Goal: Information Seeking & Learning: Learn about a topic

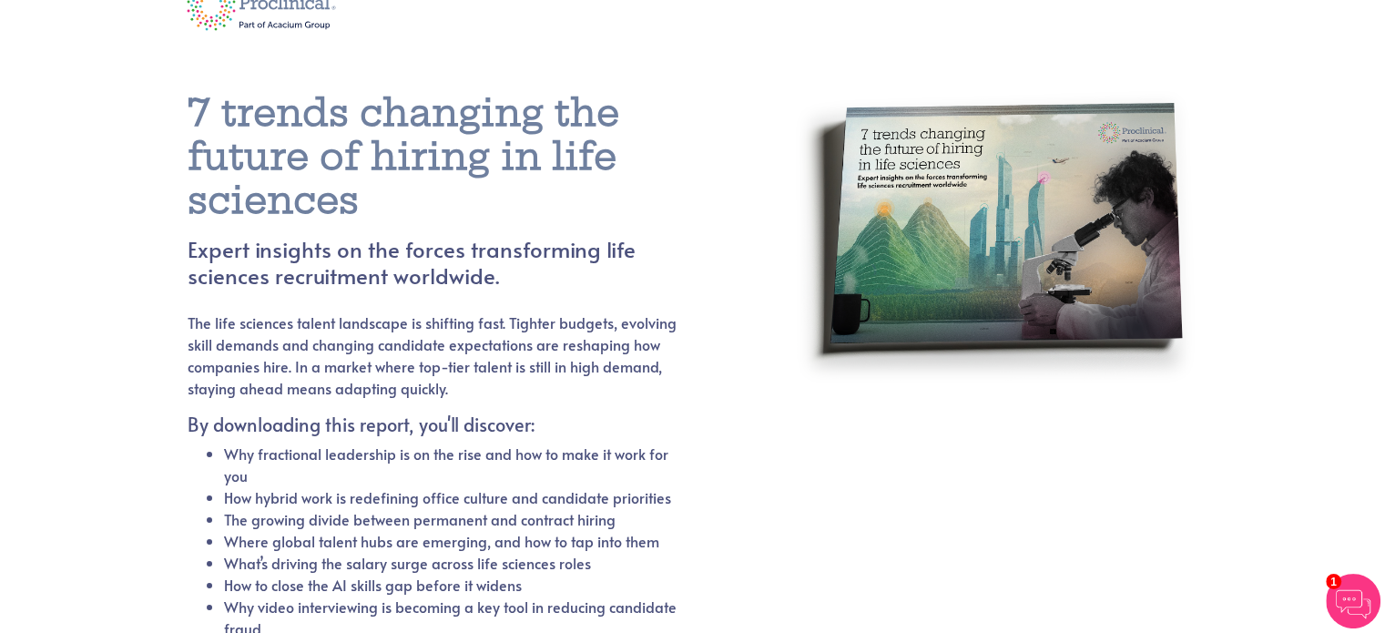
scroll to position [40, 0]
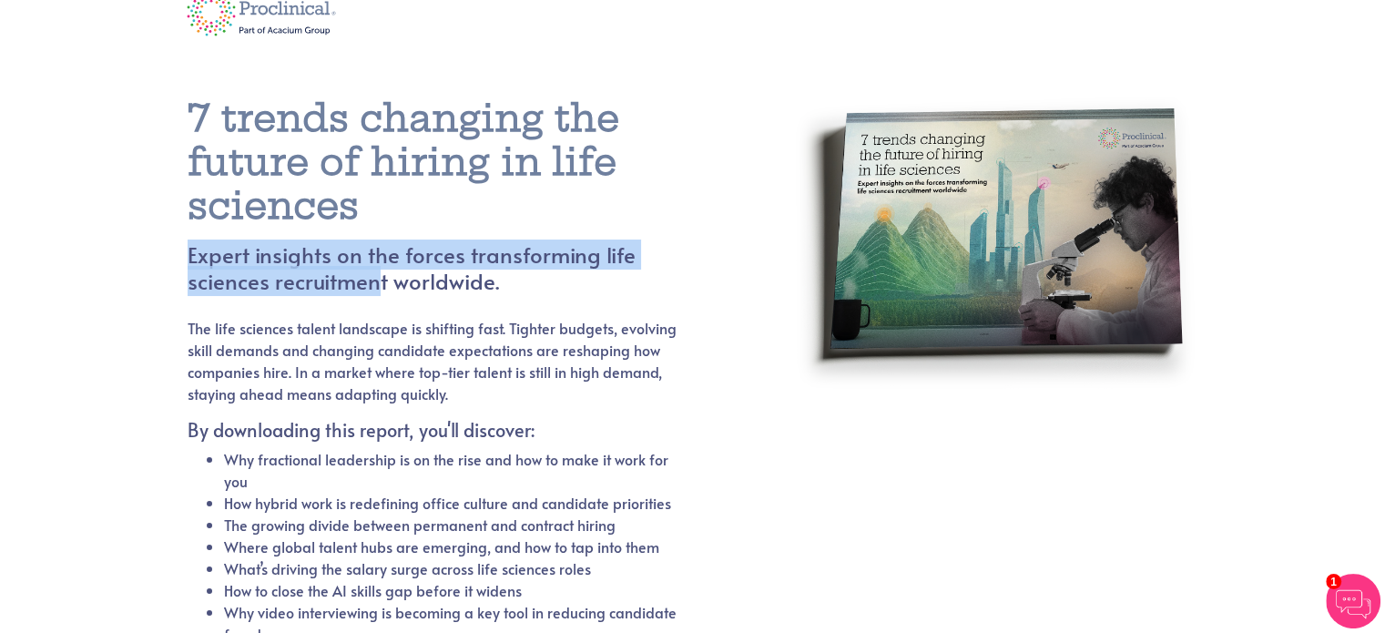
drag, startPoint x: 189, startPoint y: 253, endPoint x: 291, endPoint y: 279, distance: 105.1
click at [291, 279] on h4 "Expert insights on the forces transforming life sciences recruitment worldwide." at bounding box center [455, 268] width 535 height 53
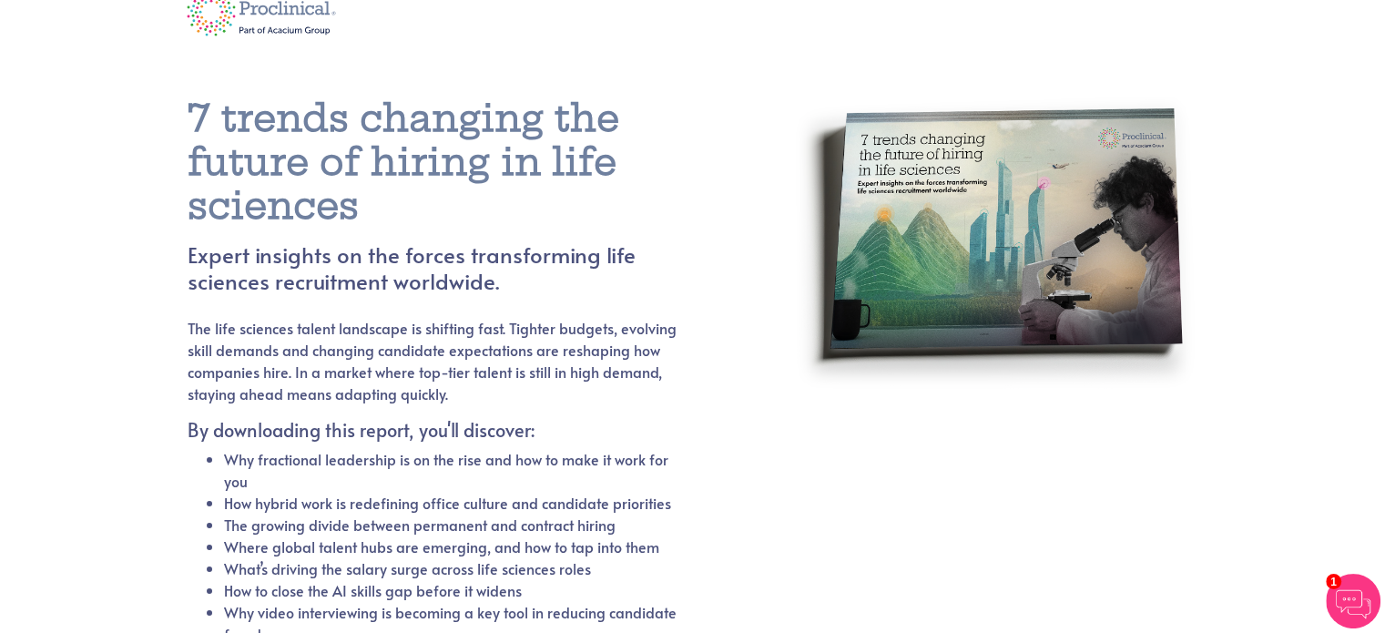
click at [214, 322] on p "The life sciences talent landscape is shifting fast. Tighter budgets, evolving …" at bounding box center [433, 360] width 491 height 87
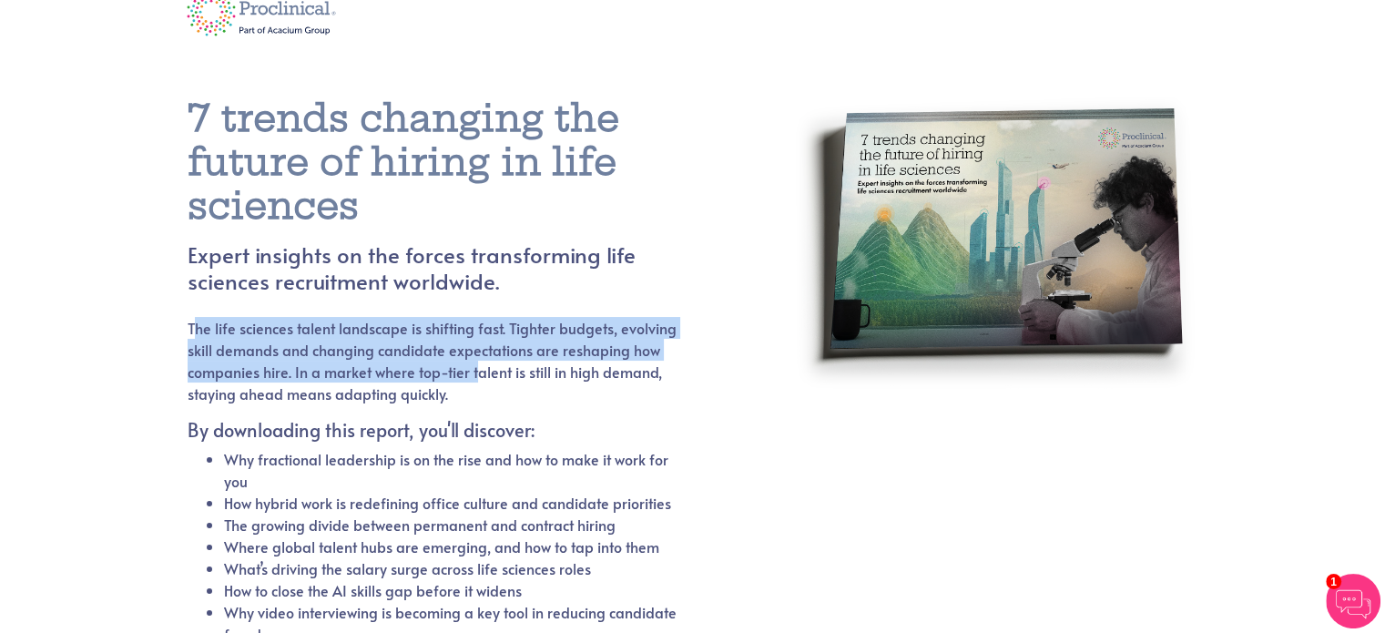
drag, startPoint x: 201, startPoint y: 321, endPoint x: 470, endPoint y: 372, distance: 273.5
click at [470, 372] on p "The life sciences talent landscape is shifting fast. Tighter budgets, evolving …" at bounding box center [433, 360] width 491 height 87
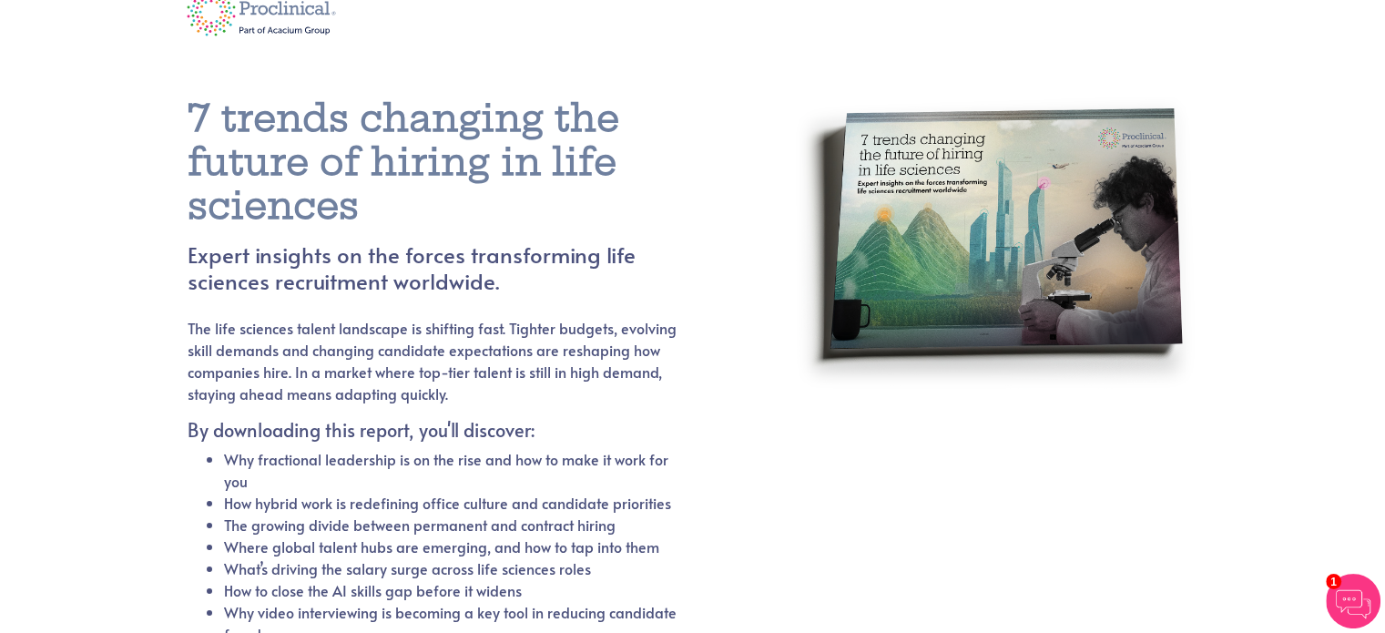
click at [523, 375] on p "The life sciences talent landscape is shifting fast. Tighter budgets, evolving …" at bounding box center [433, 360] width 491 height 87
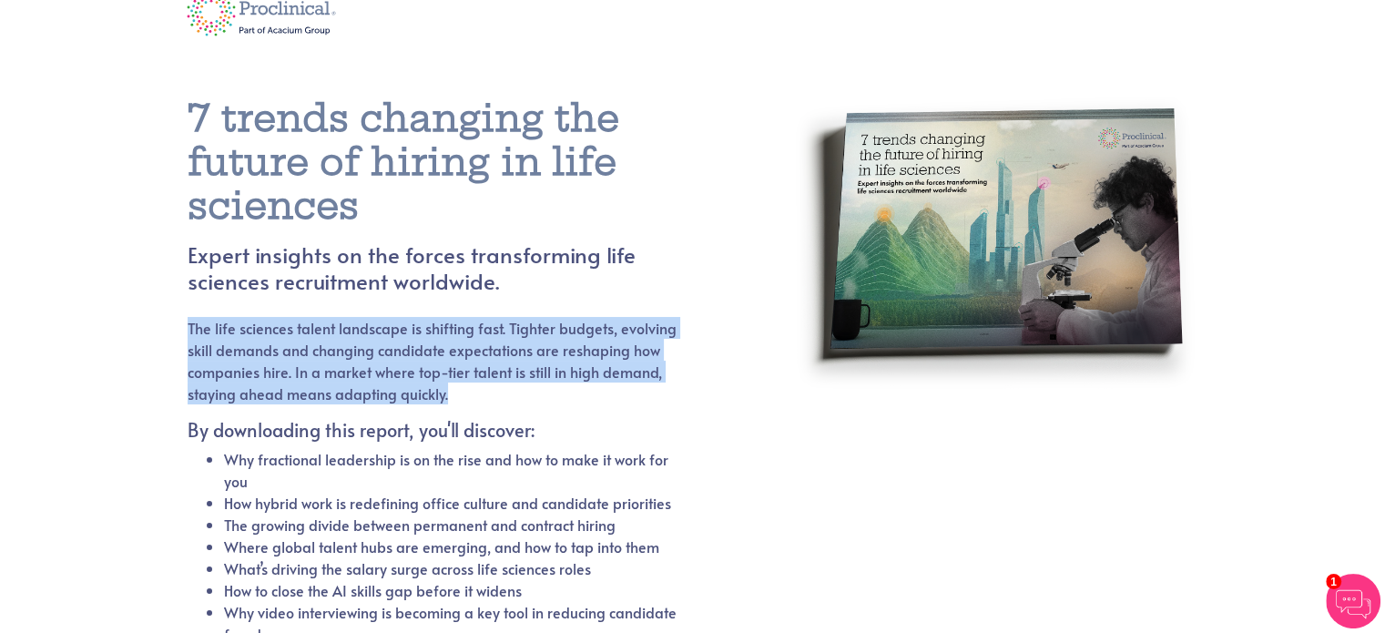
drag, startPoint x: 452, startPoint y: 393, endPoint x: 180, endPoint y: 326, distance: 279.4
click at [180, 326] on div "7 trends changing the future of hiring in life sciences Expert insights on the …" at bounding box center [477, 360] width 606 height 614
copy p "The life sciences talent landscape is shifting fast. Tighter budgets, evolving …"
click at [946, 449] on img at bounding box center [995, 337] width 405 height 533
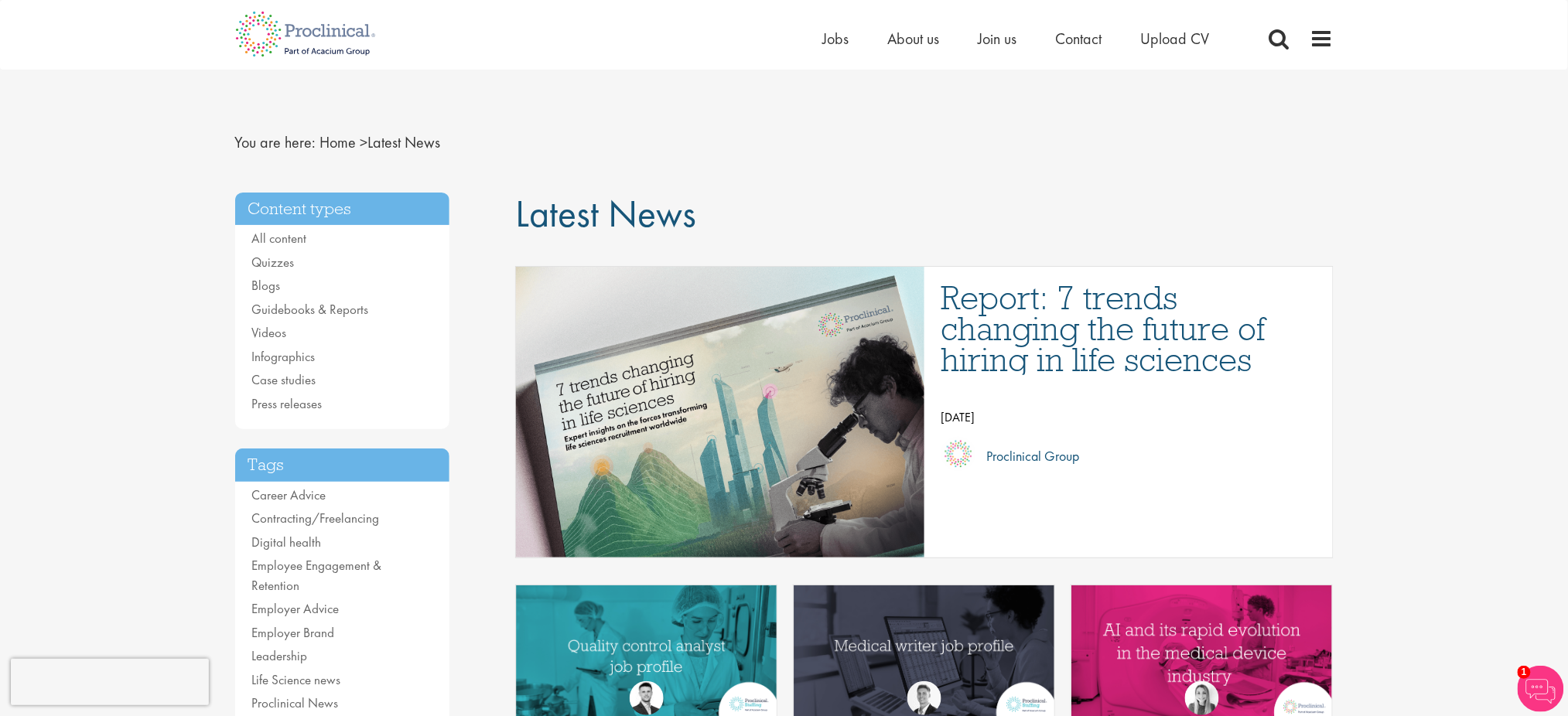
click at [785, 211] on h1 "Latest News" at bounding box center [925, 214] width 819 height 42
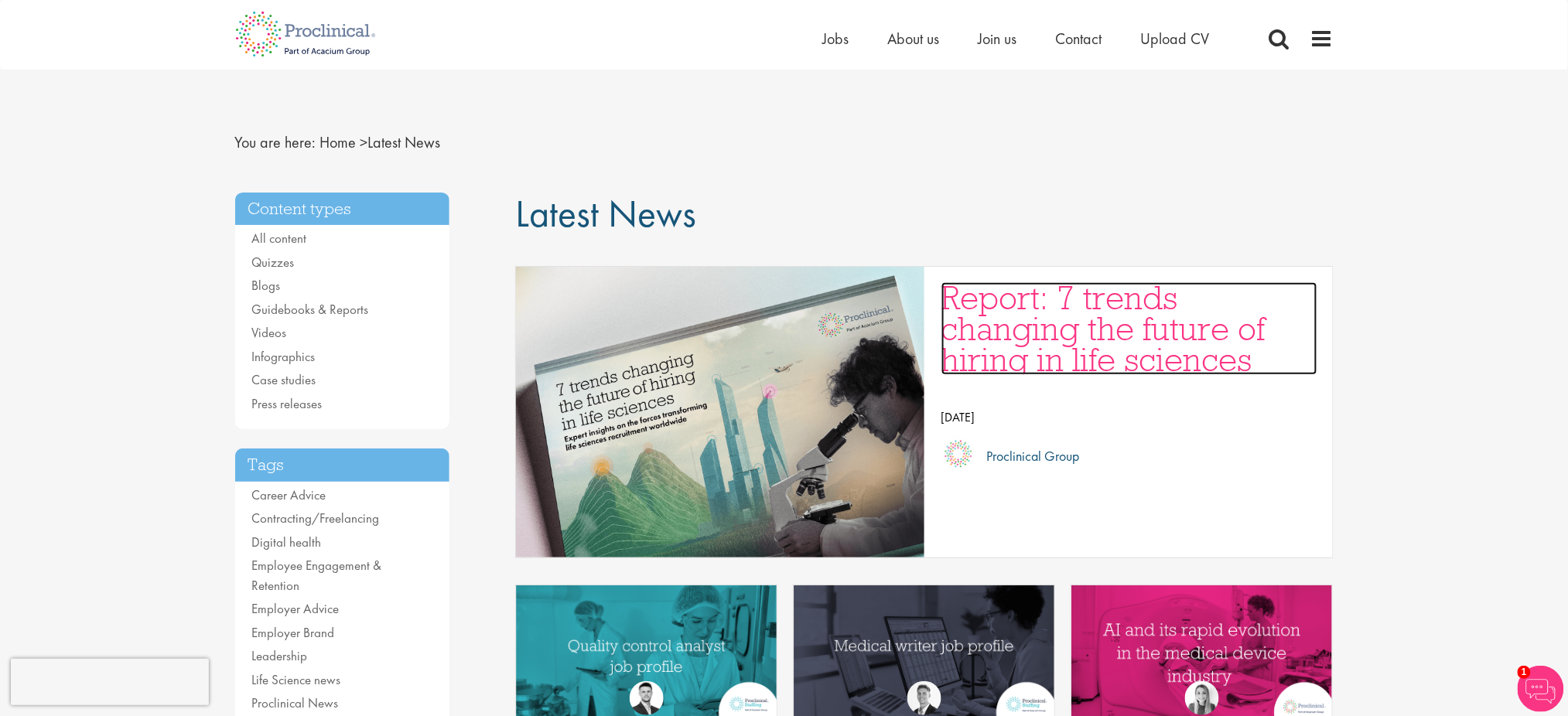
click at [1061, 362] on h3 "Report: 7 trends changing the future of hiring in life sciences" at bounding box center [1129, 328] width 376 height 93
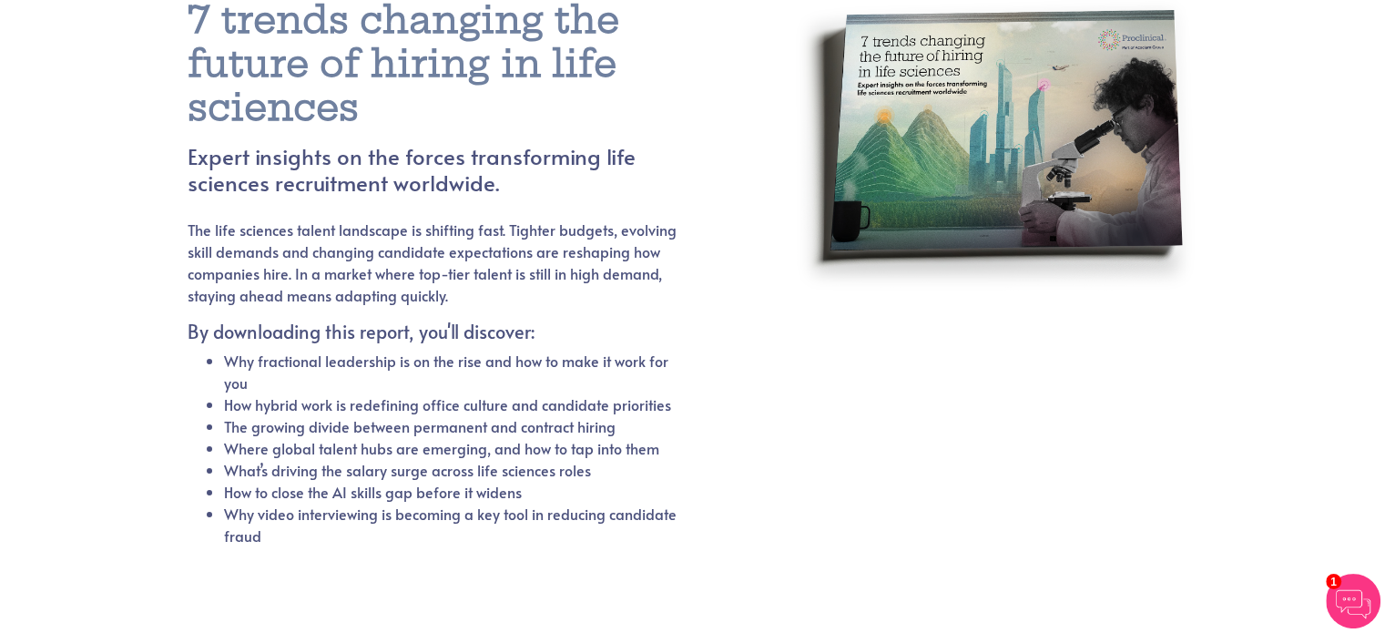
scroll to position [140, 0]
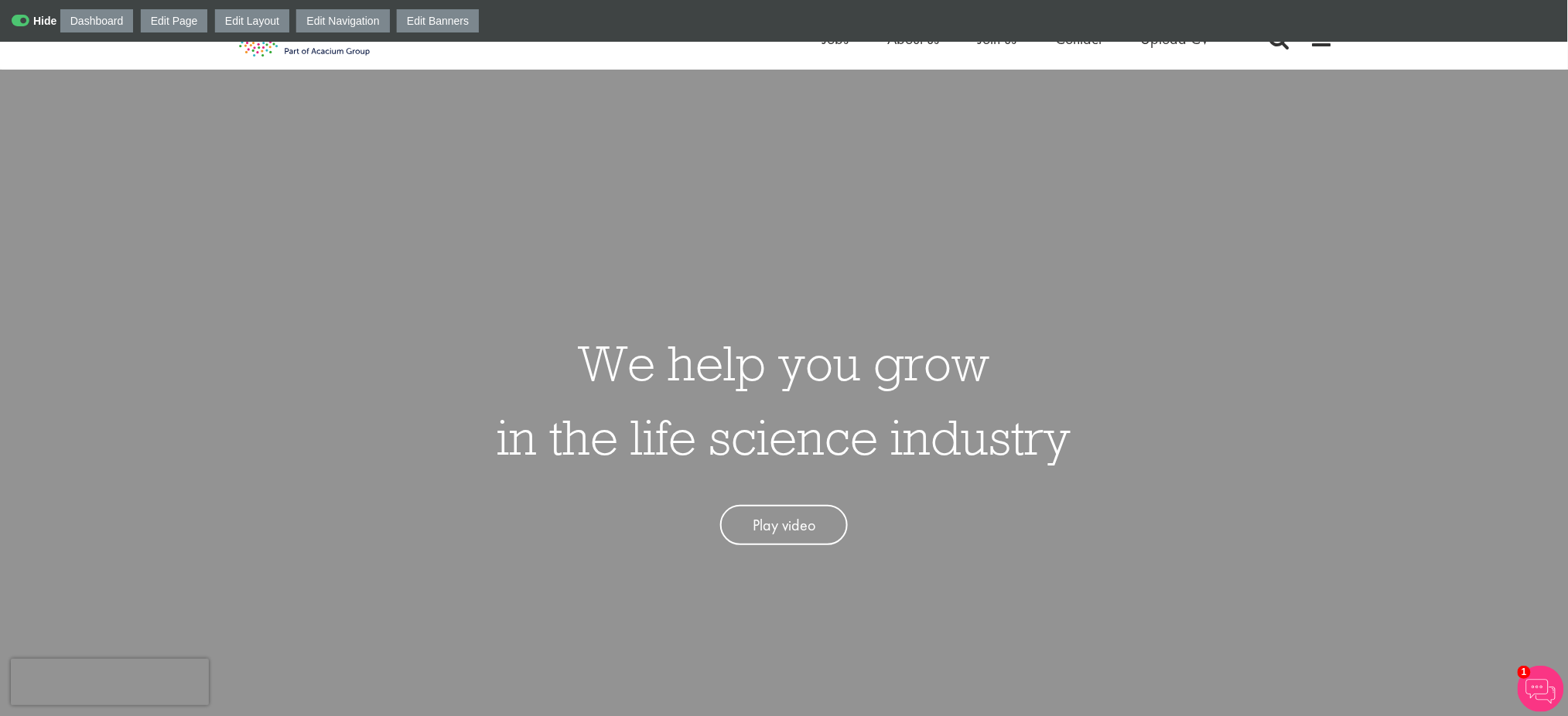
click at [997, 397] on h1 "We help you grow in the life science industry" at bounding box center [785, 399] width 574 height 149
click at [25, 22] on icon at bounding box center [34, 20] width 45 height 15
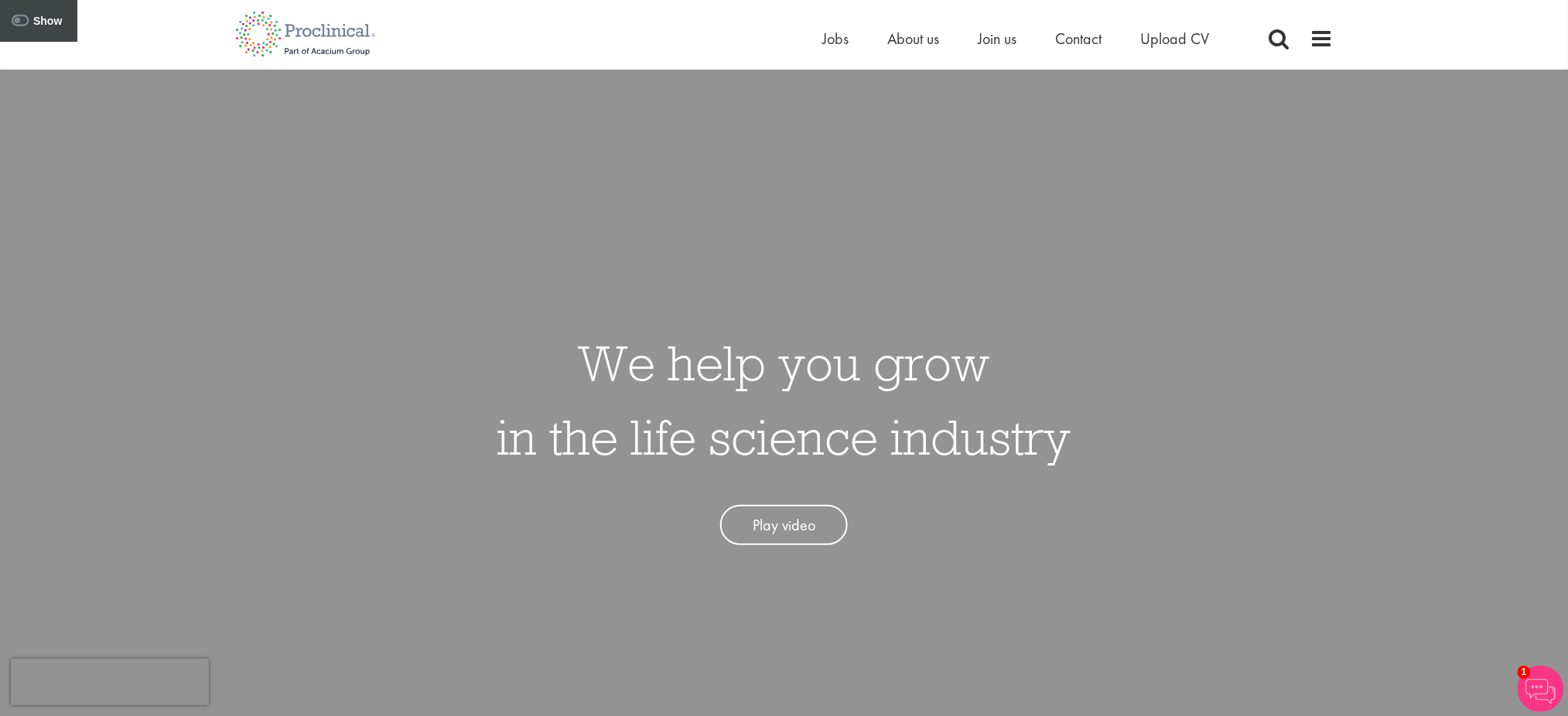
click at [1305, 42] on div "Home Jobs About us Join us Contact Upload CV" at bounding box center [1078, 42] width 510 height 31
click at [1319, 42] on span at bounding box center [1322, 38] width 23 height 23
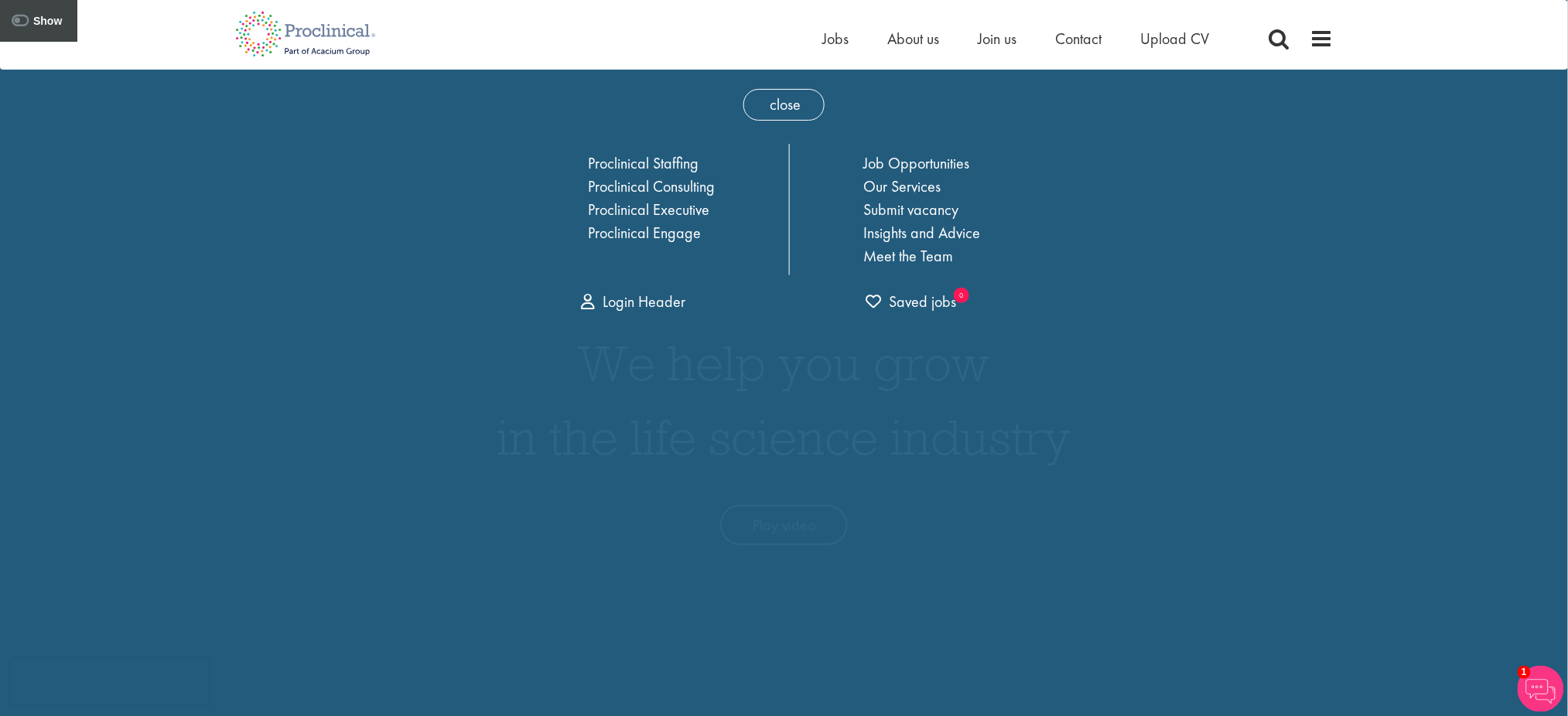
click at [962, 217] on li "Submit vacancy" at bounding box center [922, 209] width 117 height 23
click at [955, 236] on link "Insights and Advice" at bounding box center [922, 233] width 117 height 20
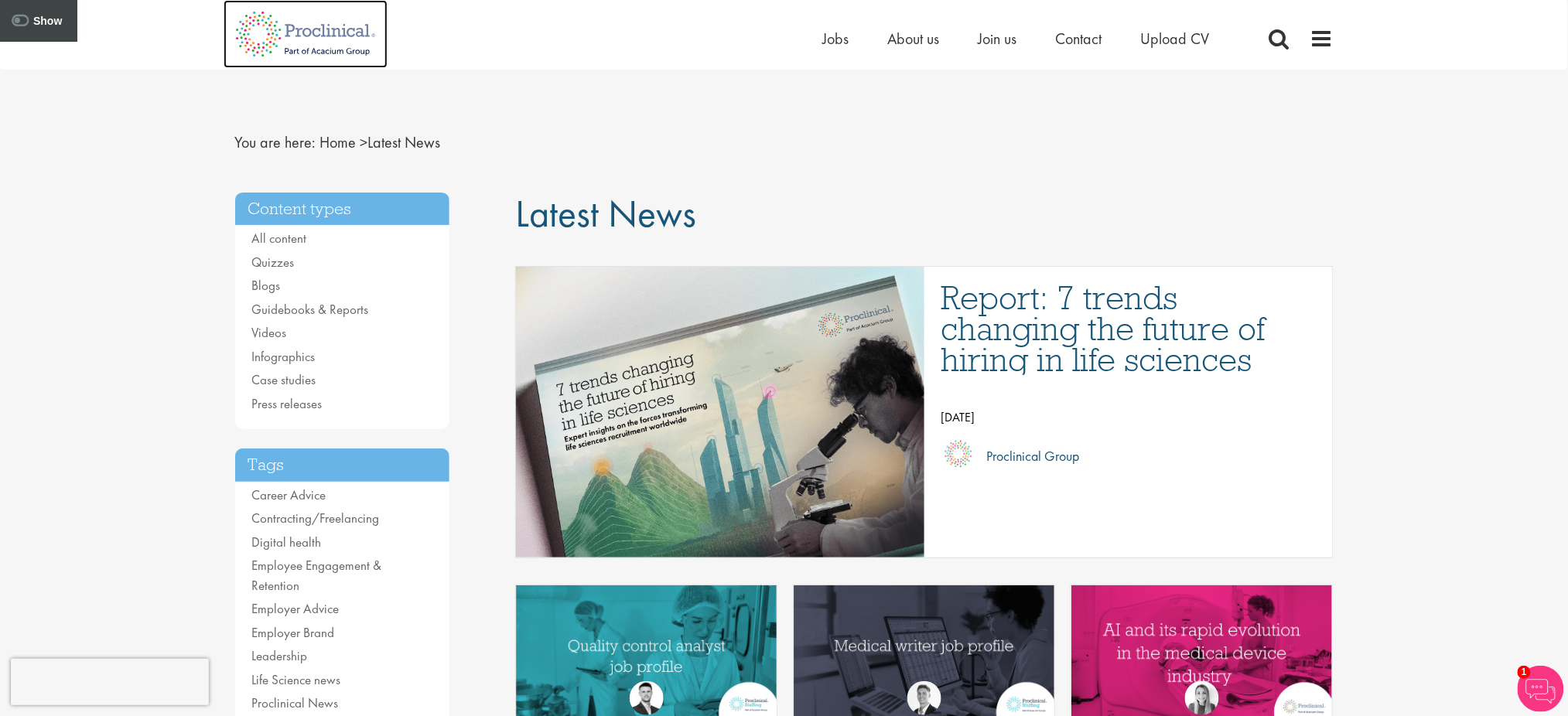
click at [274, 19] on img at bounding box center [305, 34] width 164 height 68
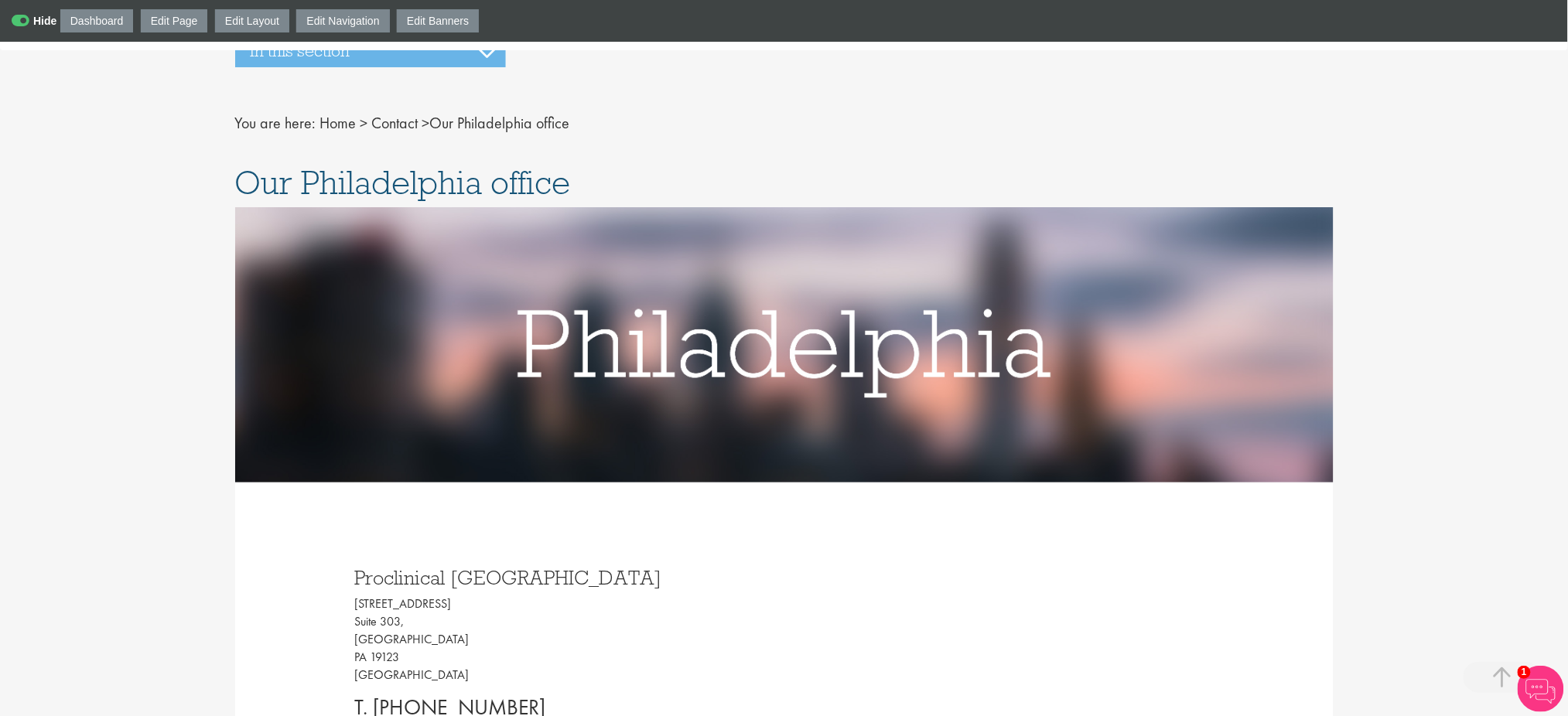
scroll to position [402, 0]
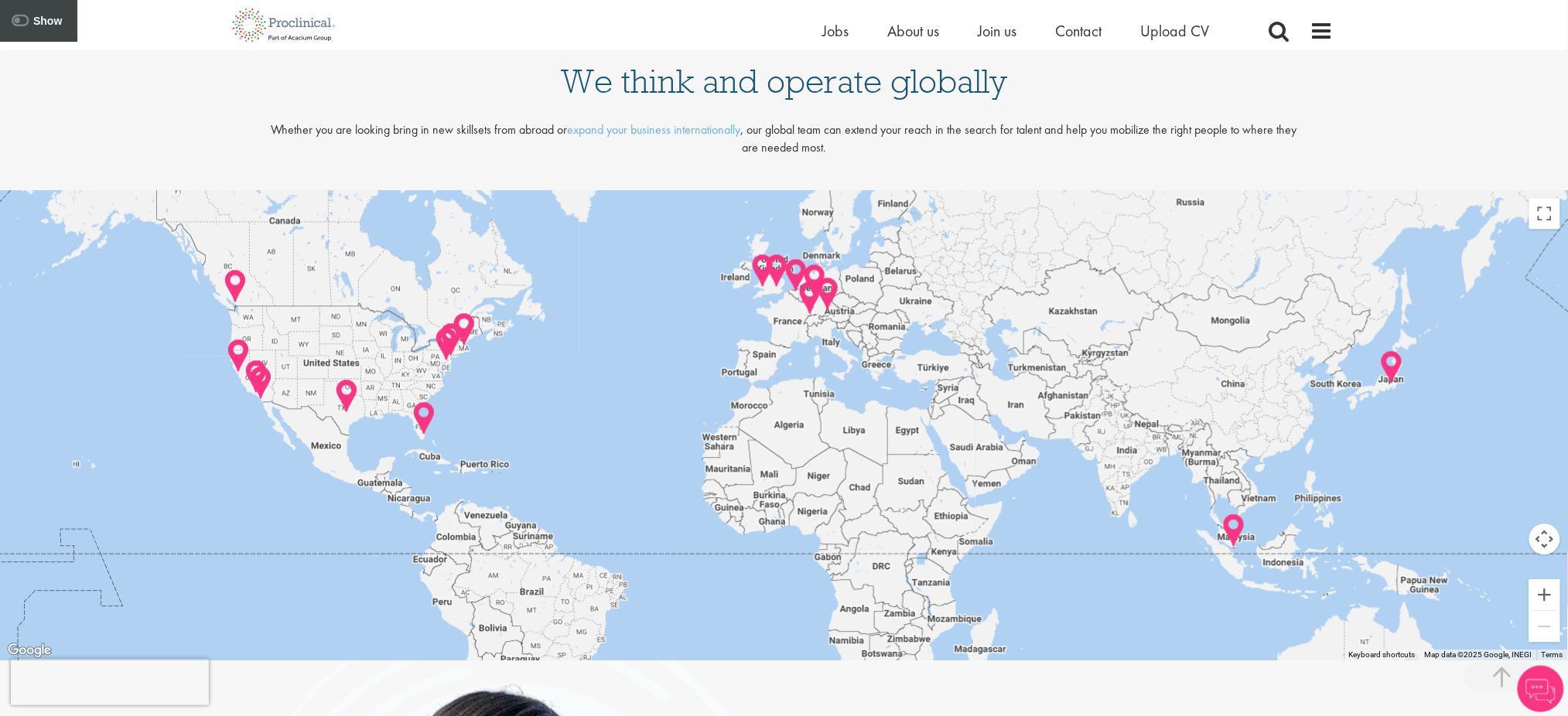
scroll to position [3343, 0]
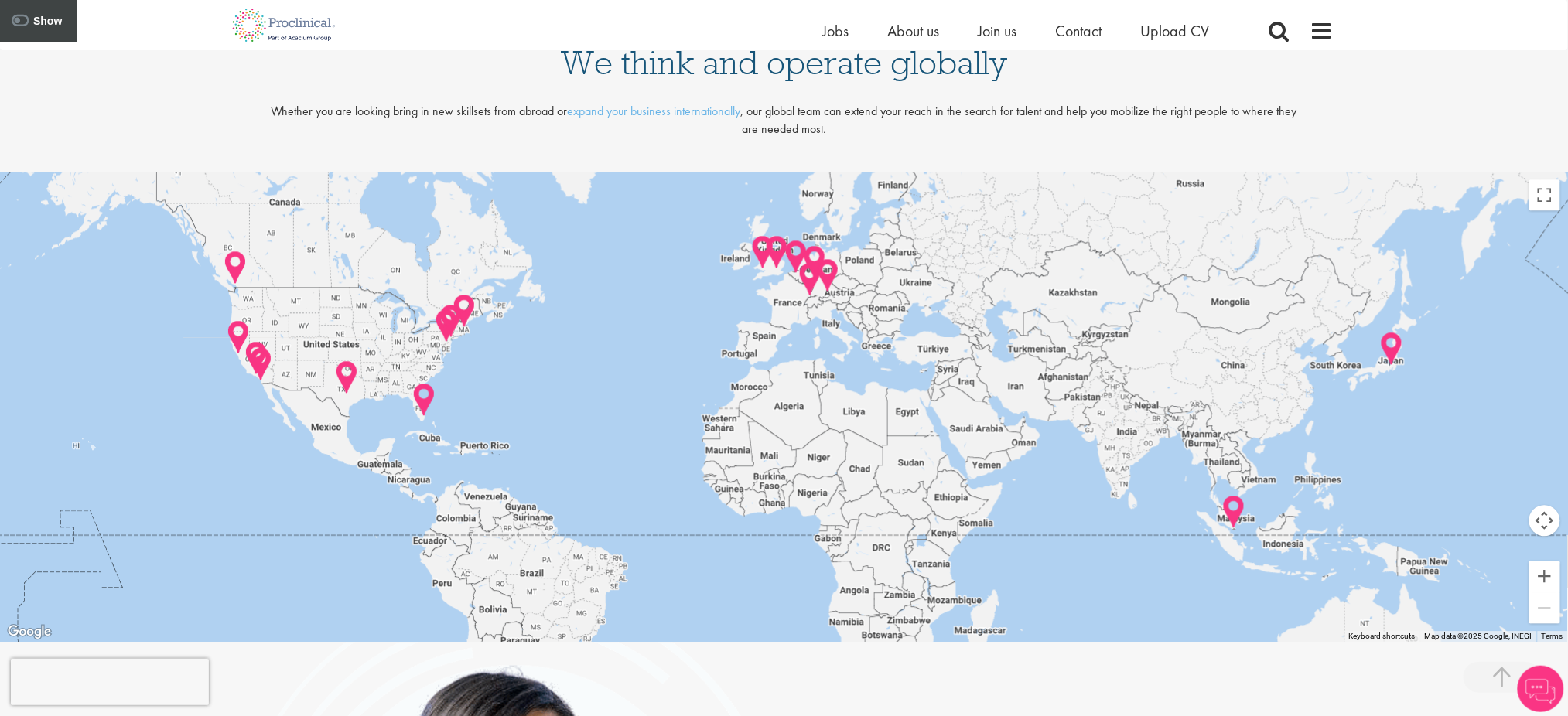
click at [339, 376] on img at bounding box center [347, 378] width 24 height 36
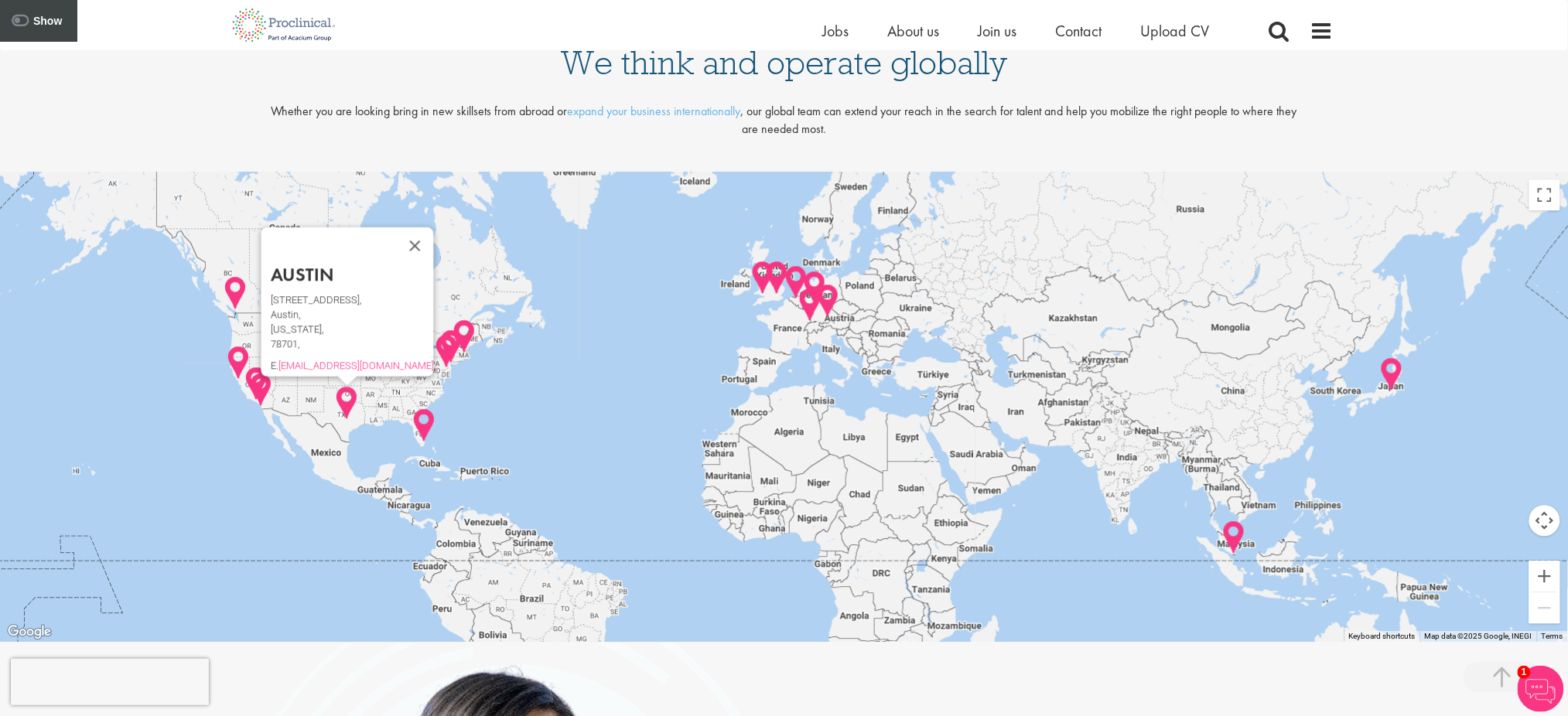
click at [427, 430] on img at bounding box center [424, 426] width 24 height 36
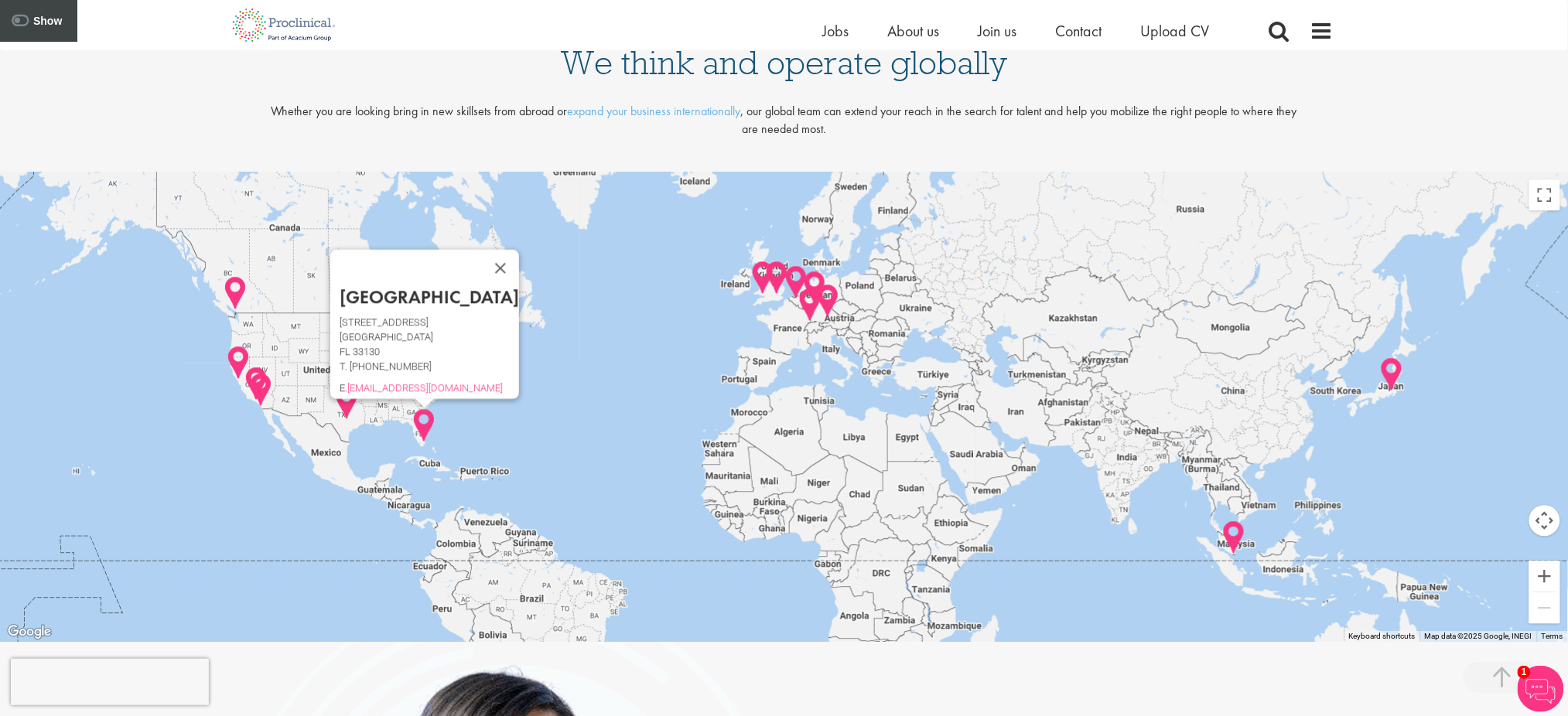
click at [538, 379] on div "Miami 78 SW 7th St, Miami FL 33130 T. +61 (0) 2 99659490 E. info@Proclinical.com" at bounding box center [784, 407] width 1568 height 471
click at [567, 347] on div "Miami 78 SW 7th St, Miami FL 33130 T. +61 (0) 2 99659490 E. info@Proclinical.com" at bounding box center [784, 407] width 1568 height 471
click at [482, 260] on button "Close" at bounding box center [500, 268] width 37 height 37
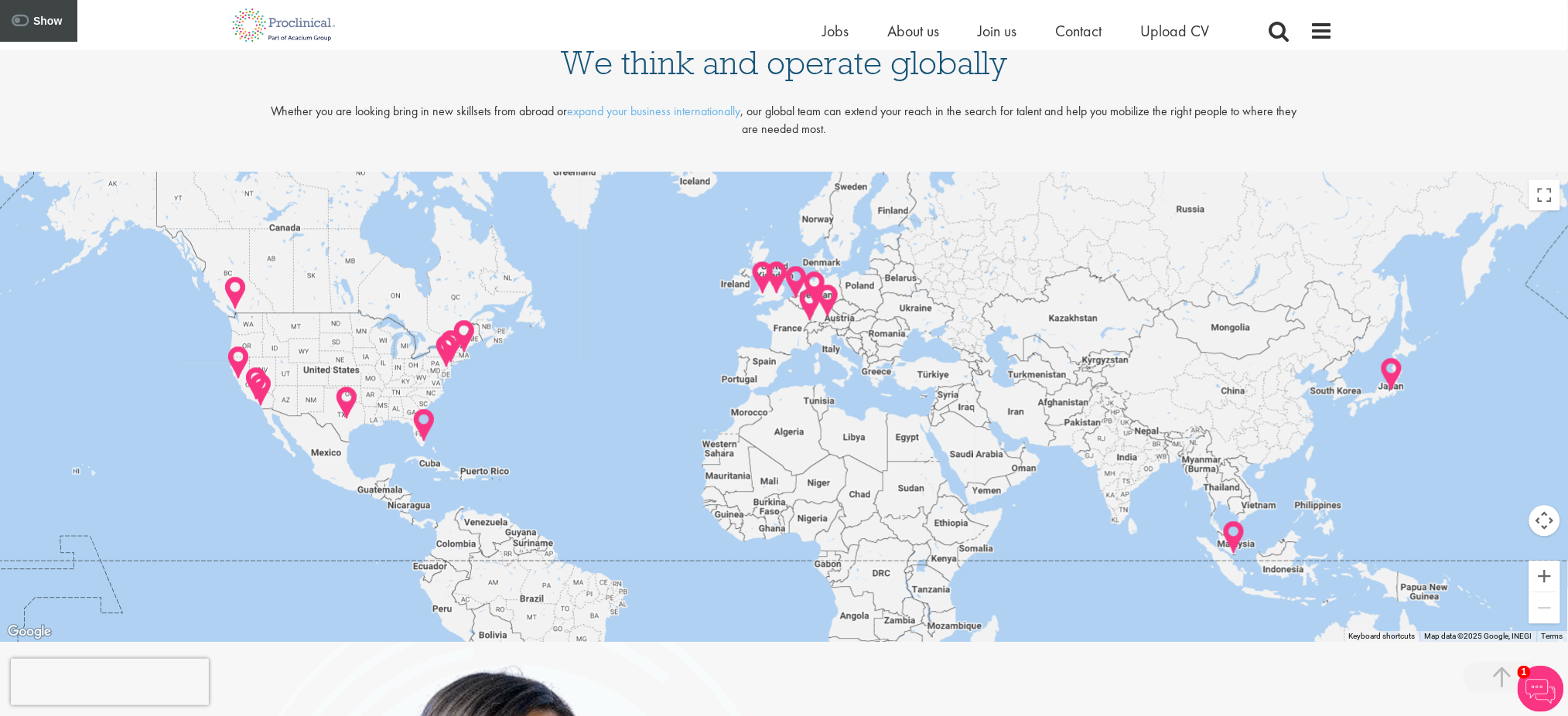
click at [448, 360] on img at bounding box center [447, 352] width 24 height 36
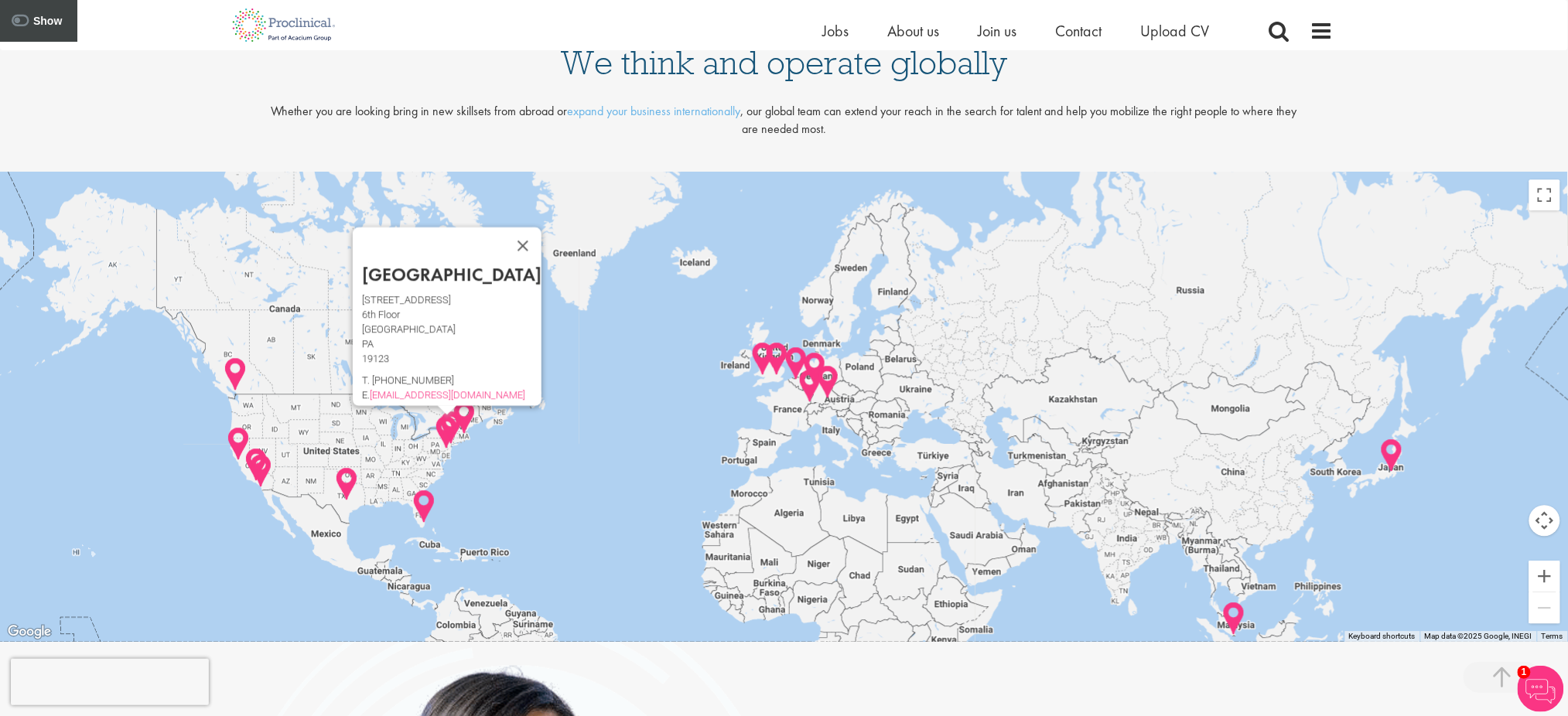
click at [460, 421] on img at bounding box center [451, 428] width 24 height 36
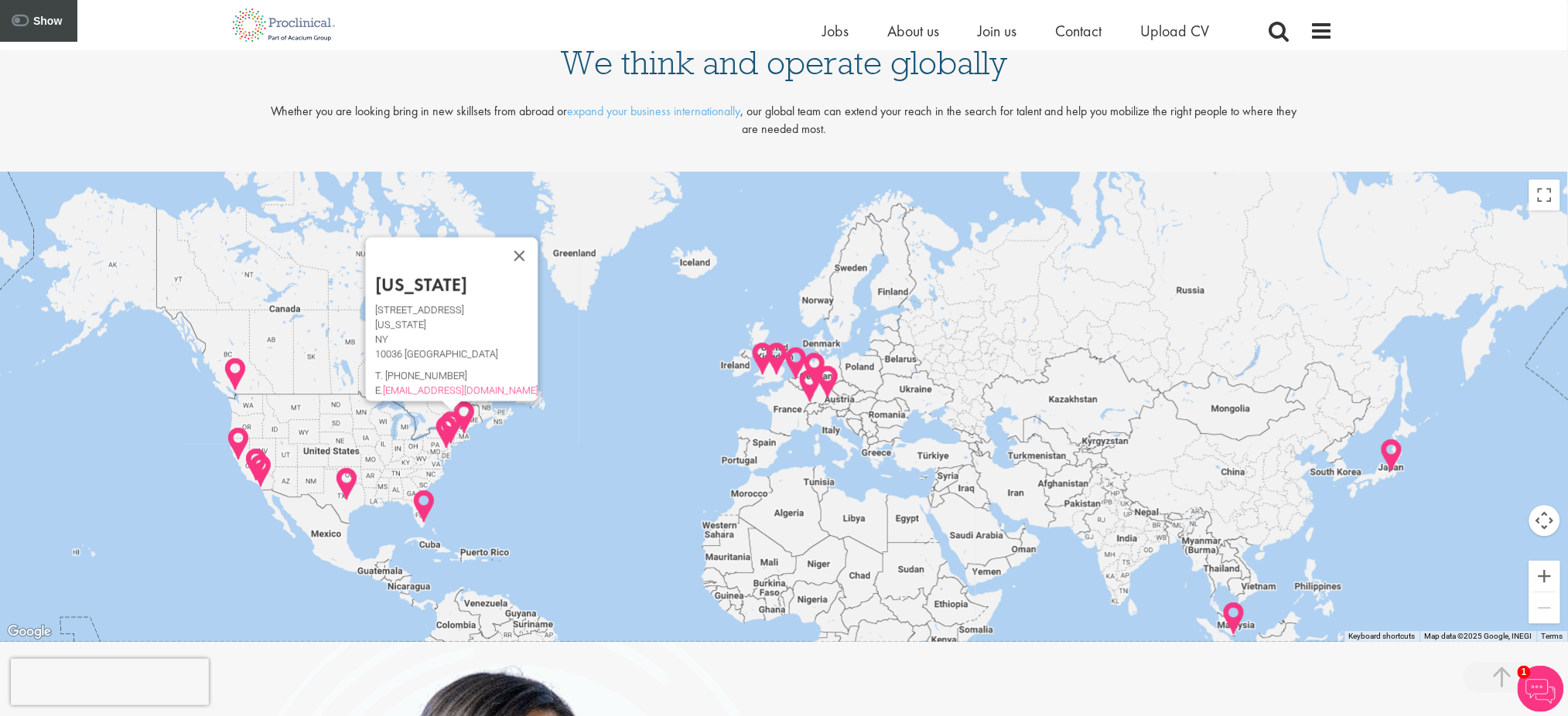
click at [467, 421] on img at bounding box center [465, 418] width 24 height 36
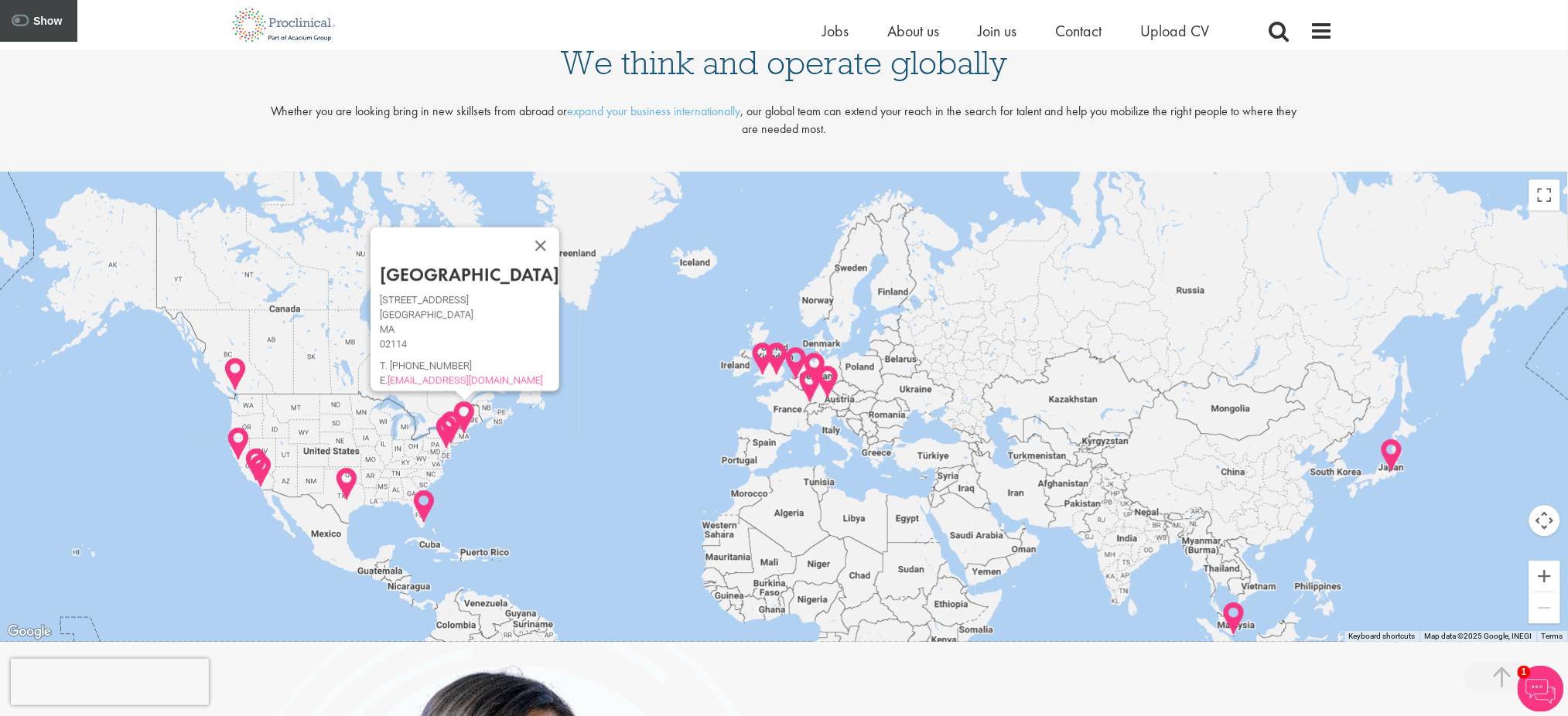
click at [239, 384] on img at bounding box center [235, 375] width 24 height 36
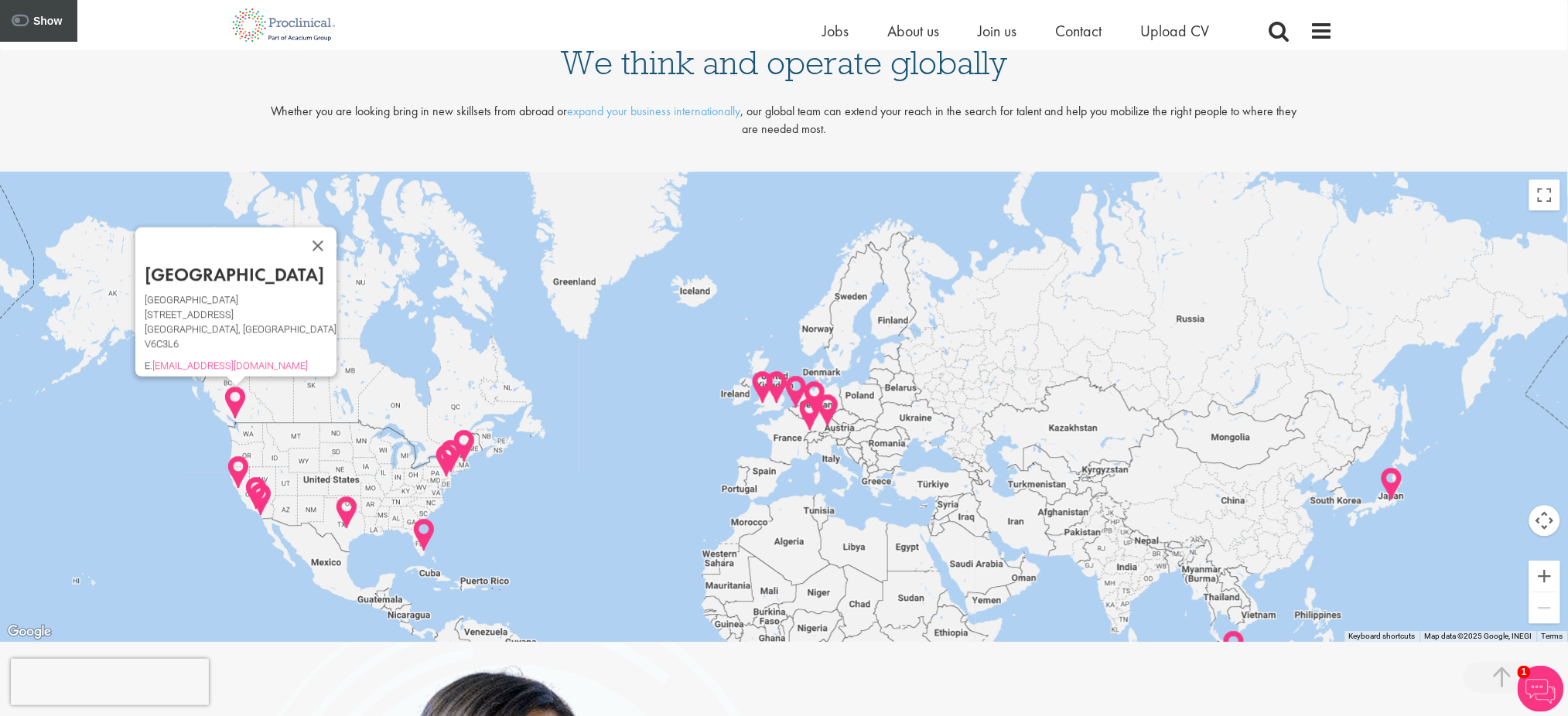
click at [237, 474] on img at bounding box center [239, 473] width 24 height 36
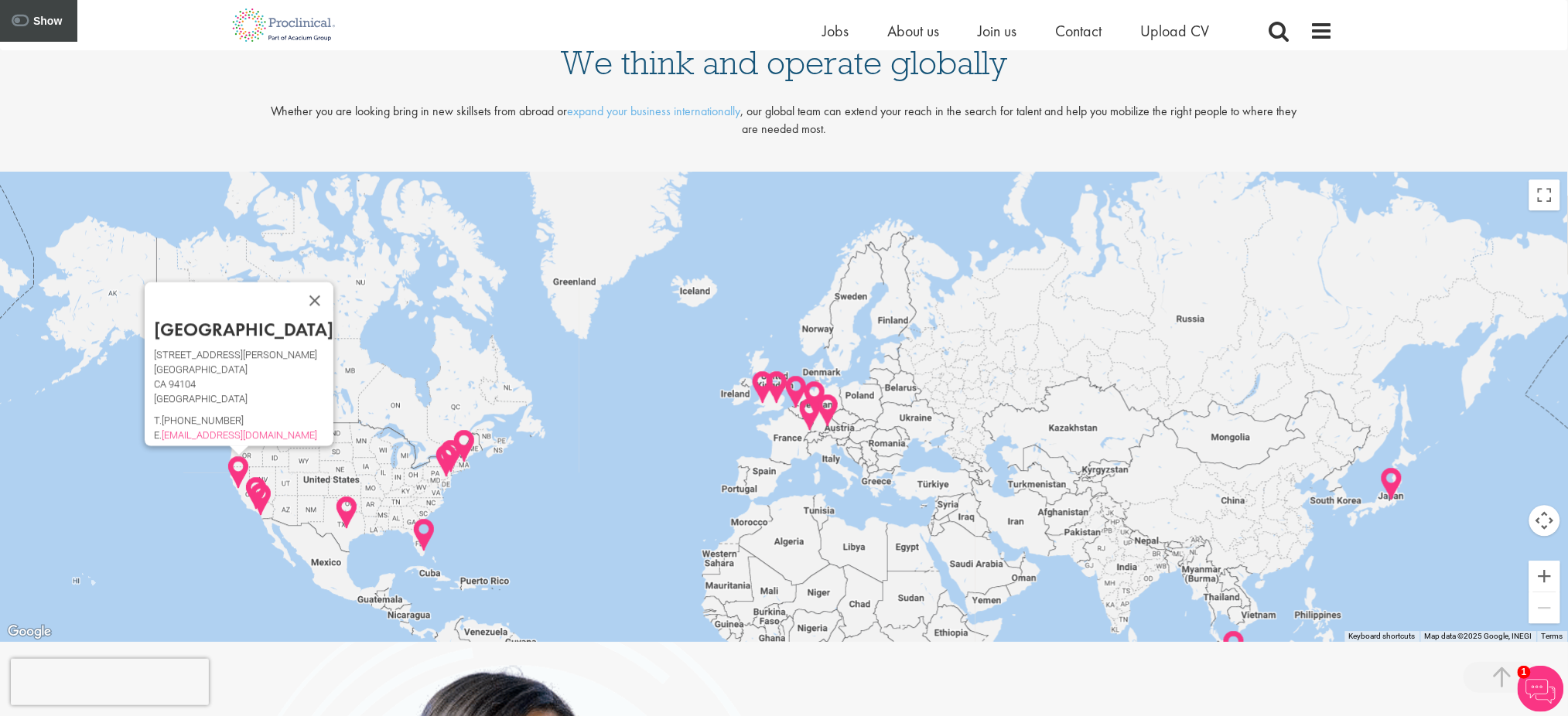
click at [261, 490] on img at bounding box center [261, 499] width 24 height 36
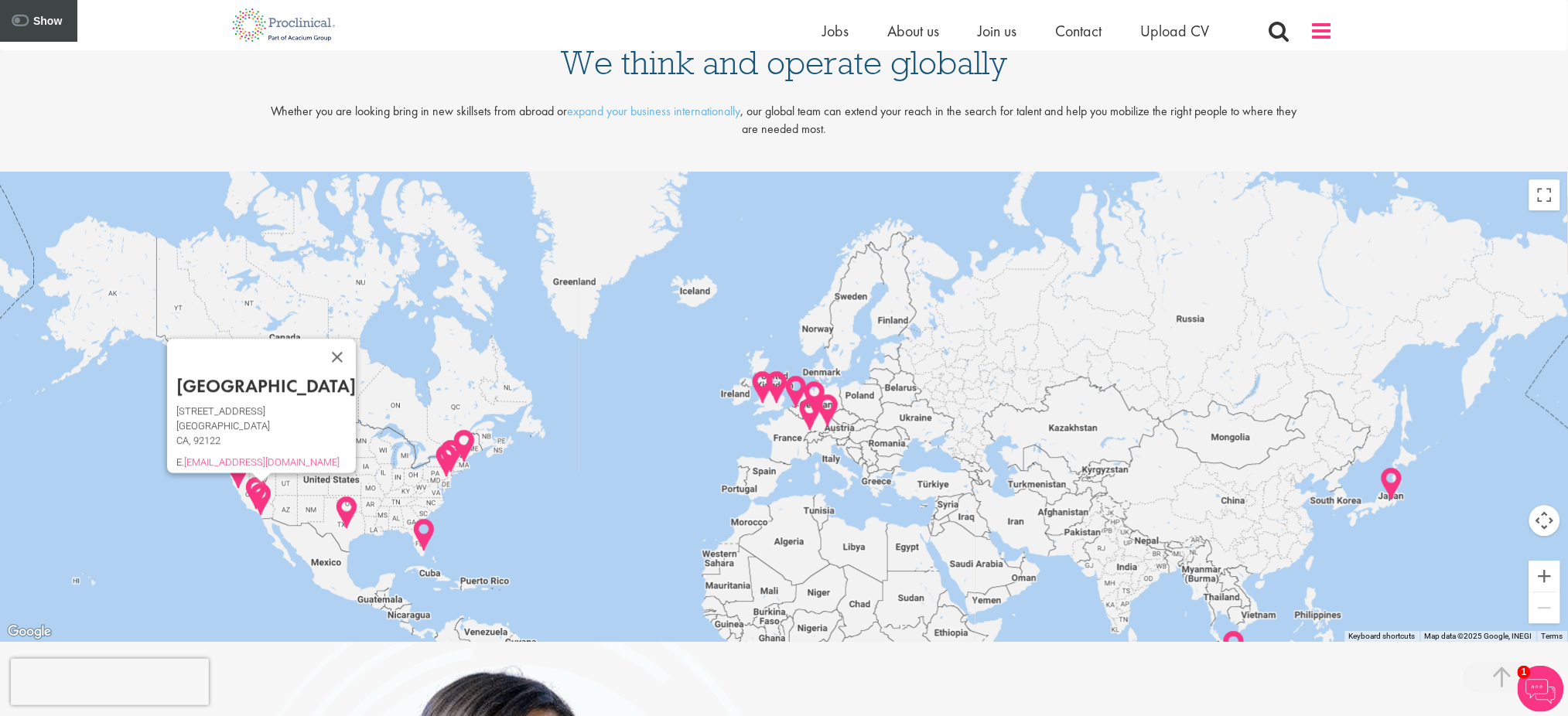
click at [1314, 23] on span at bounding box center [1322, 31] width 23 height 23
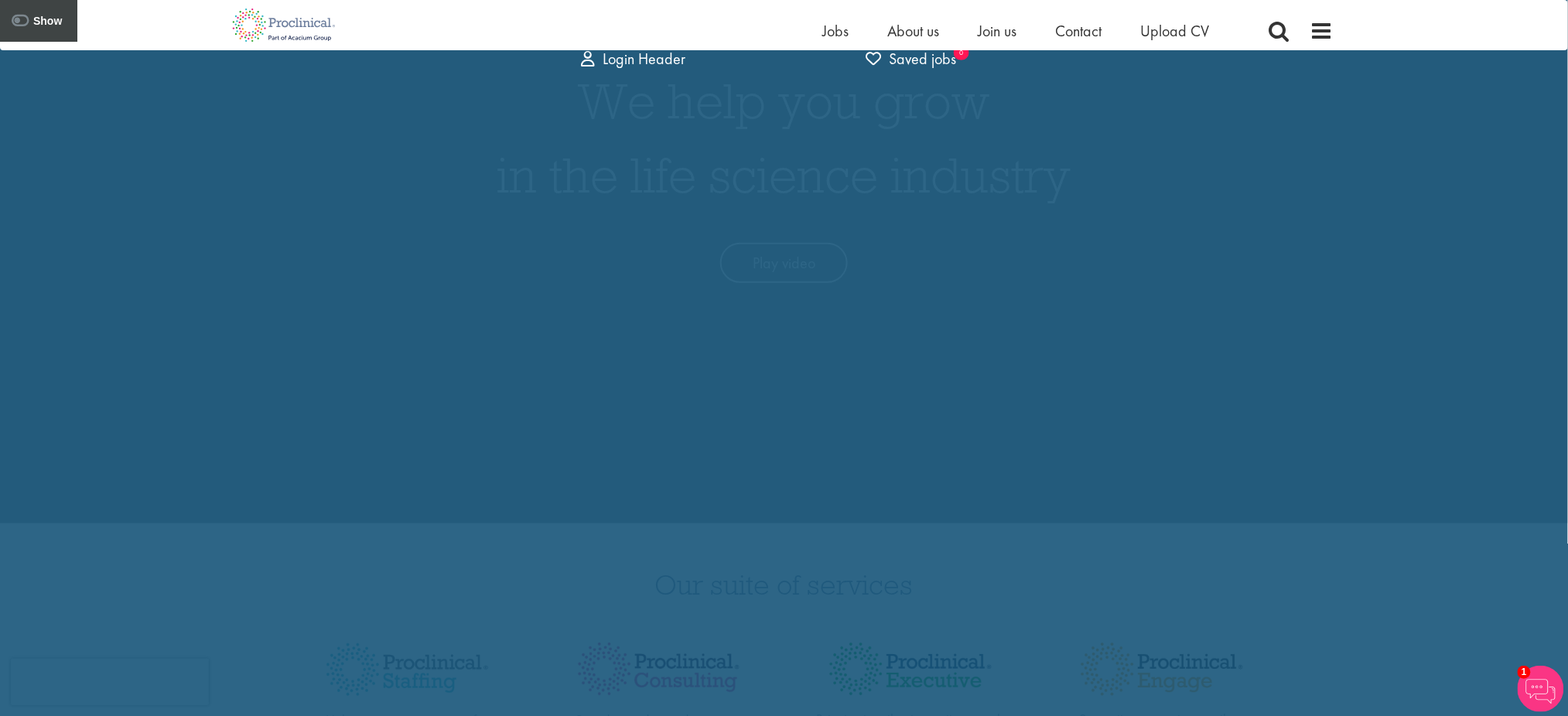
scroll to position [0, 0]
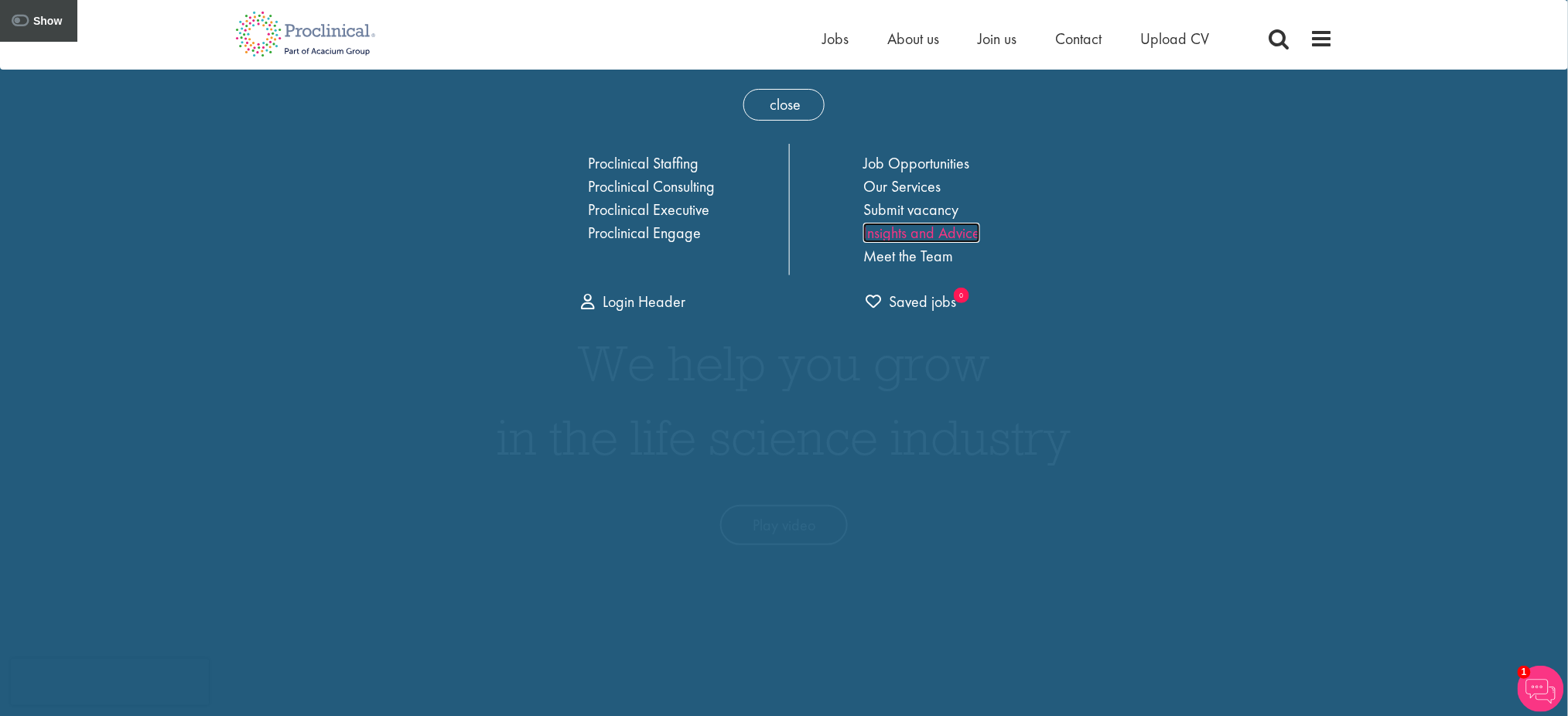
click at [893, 235] on link "Insights and Advice" at bounding box center [922, 233] width 117 height 20
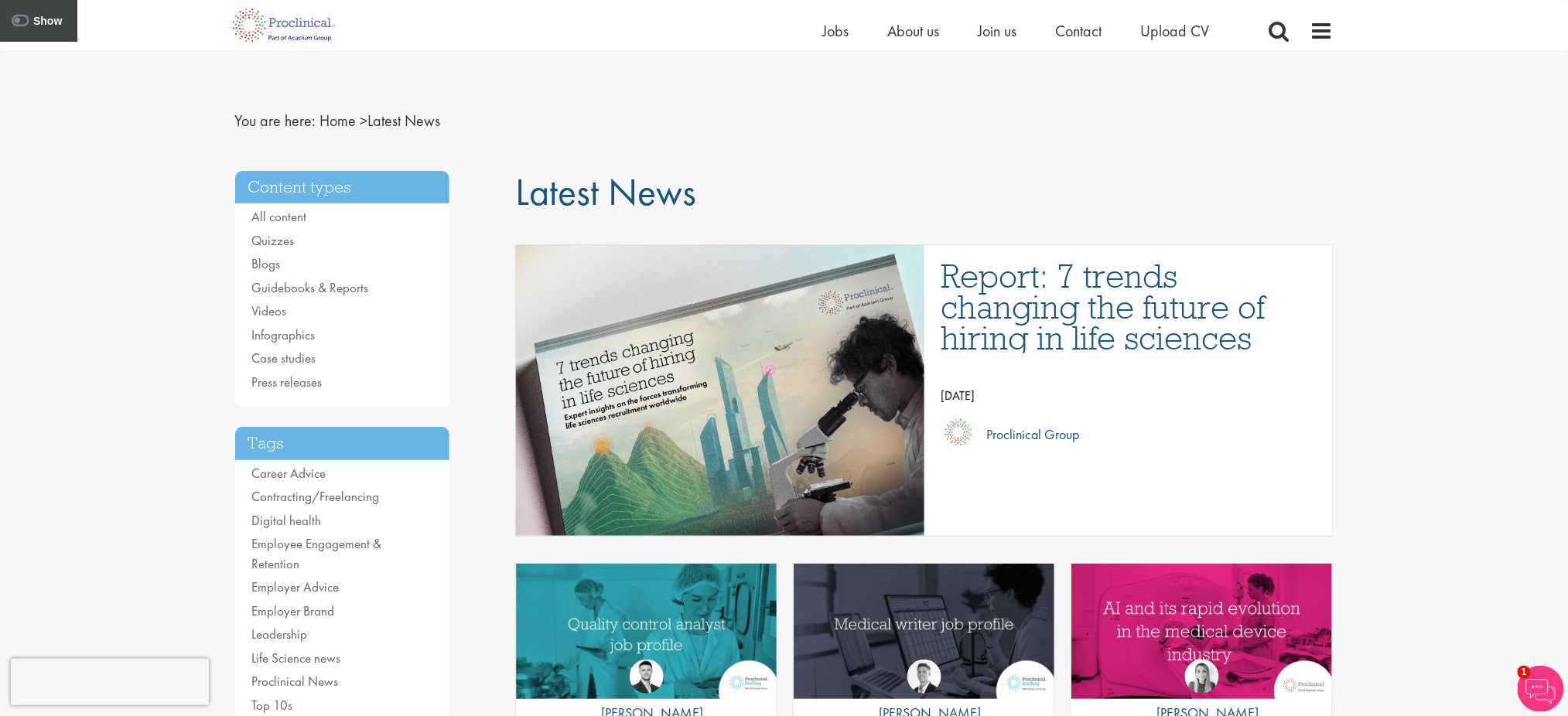
scroll to position [147, 0]
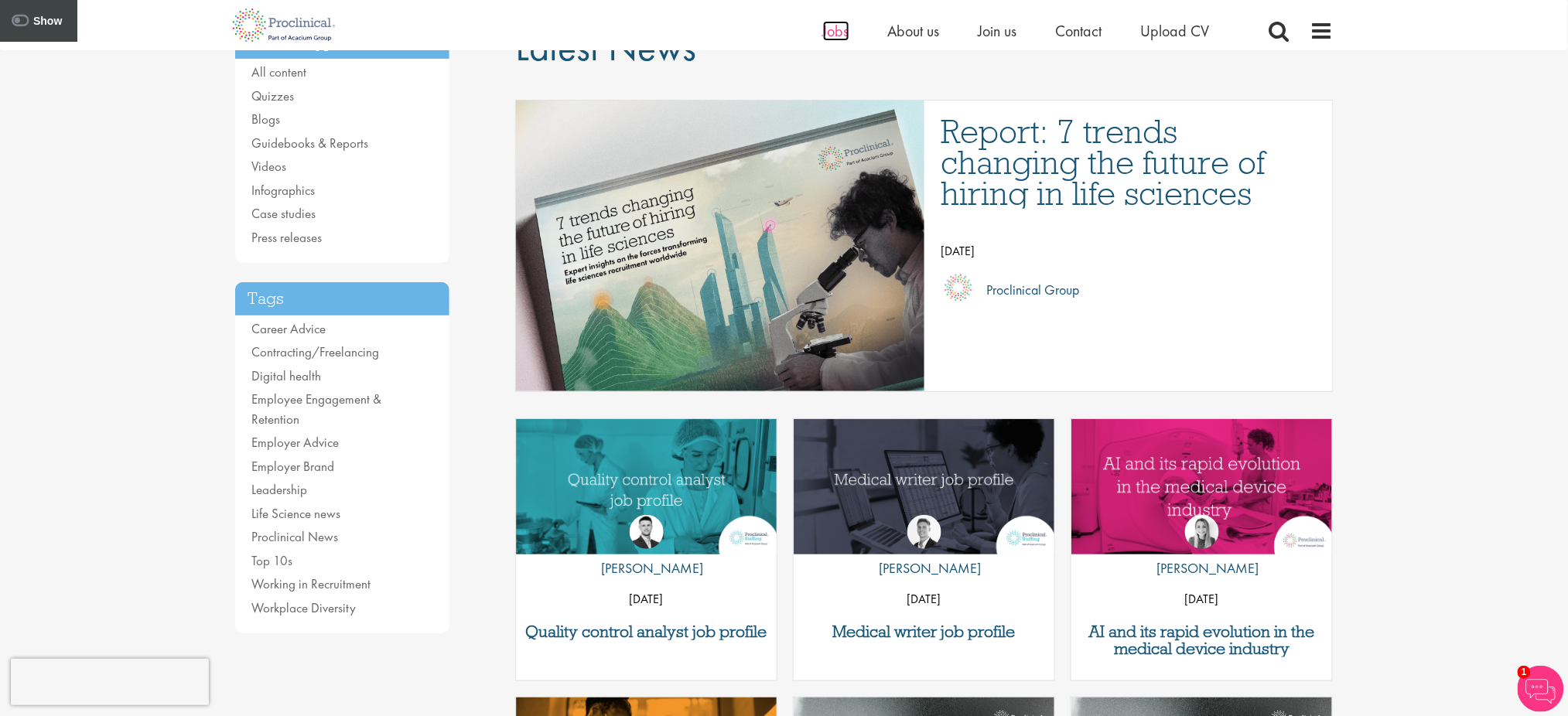
click at [830, 22] on span "Jobs" at bounding box center [836, 31] width 26 height 20
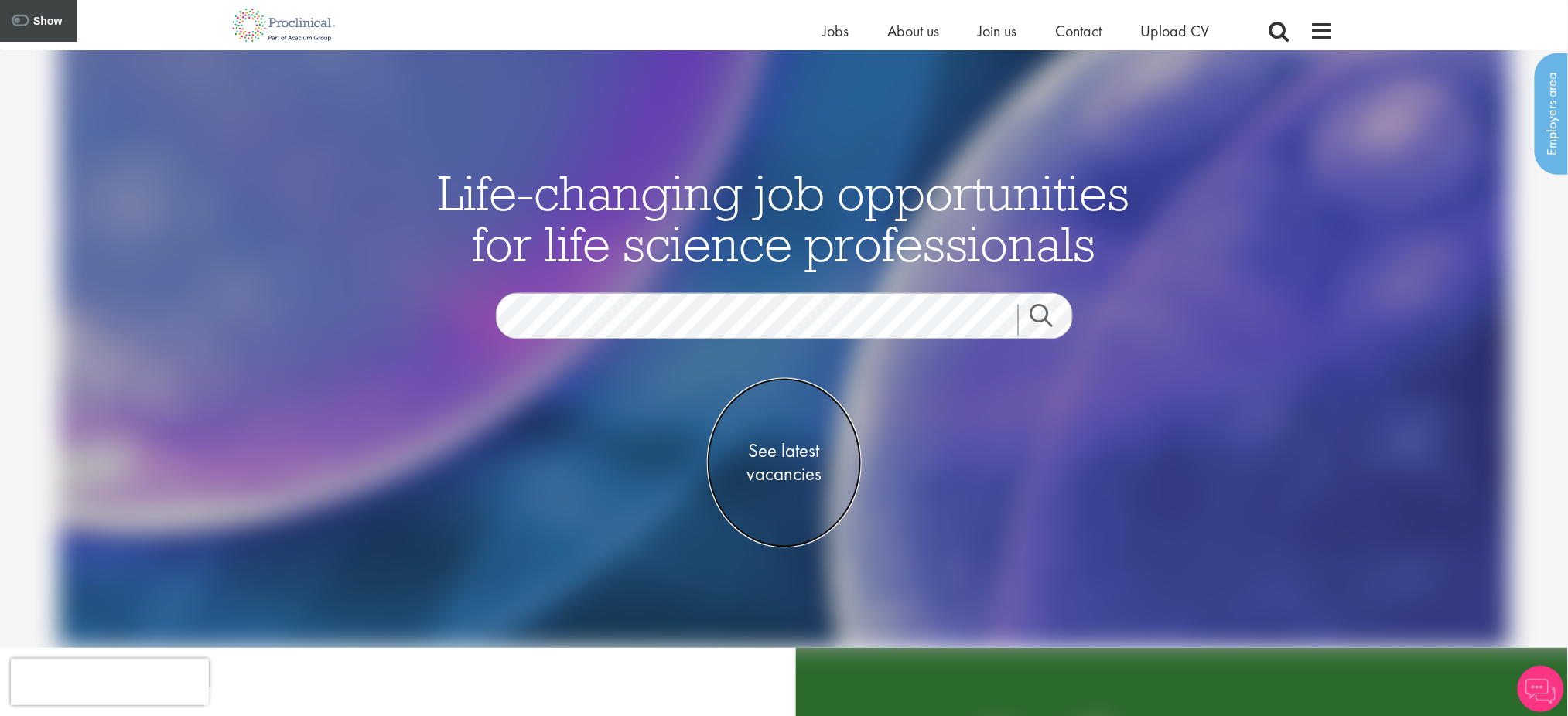
click at [801, 480] on span "See latest vacancies" at bounding box center [784, 463] width 155 height 47
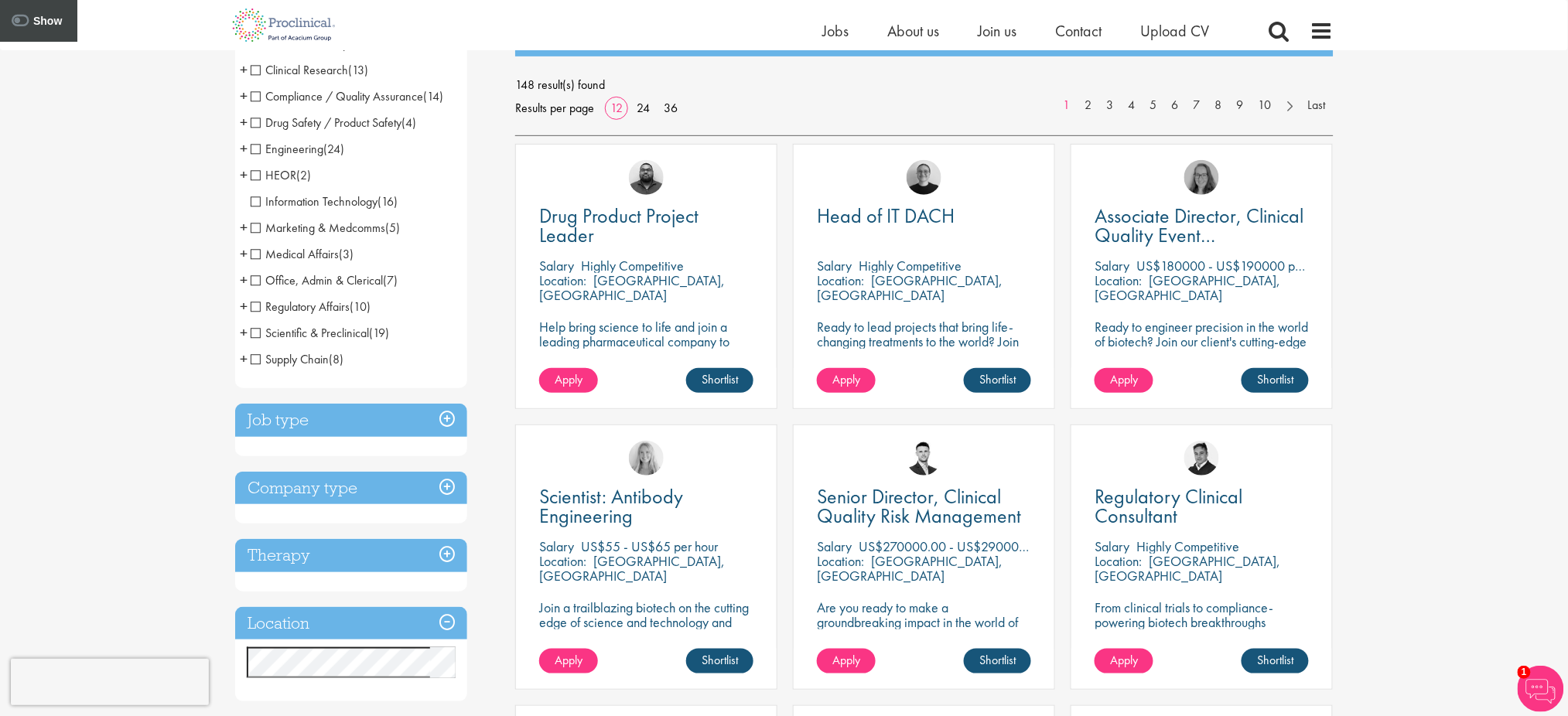
scroll to position [219, 0]
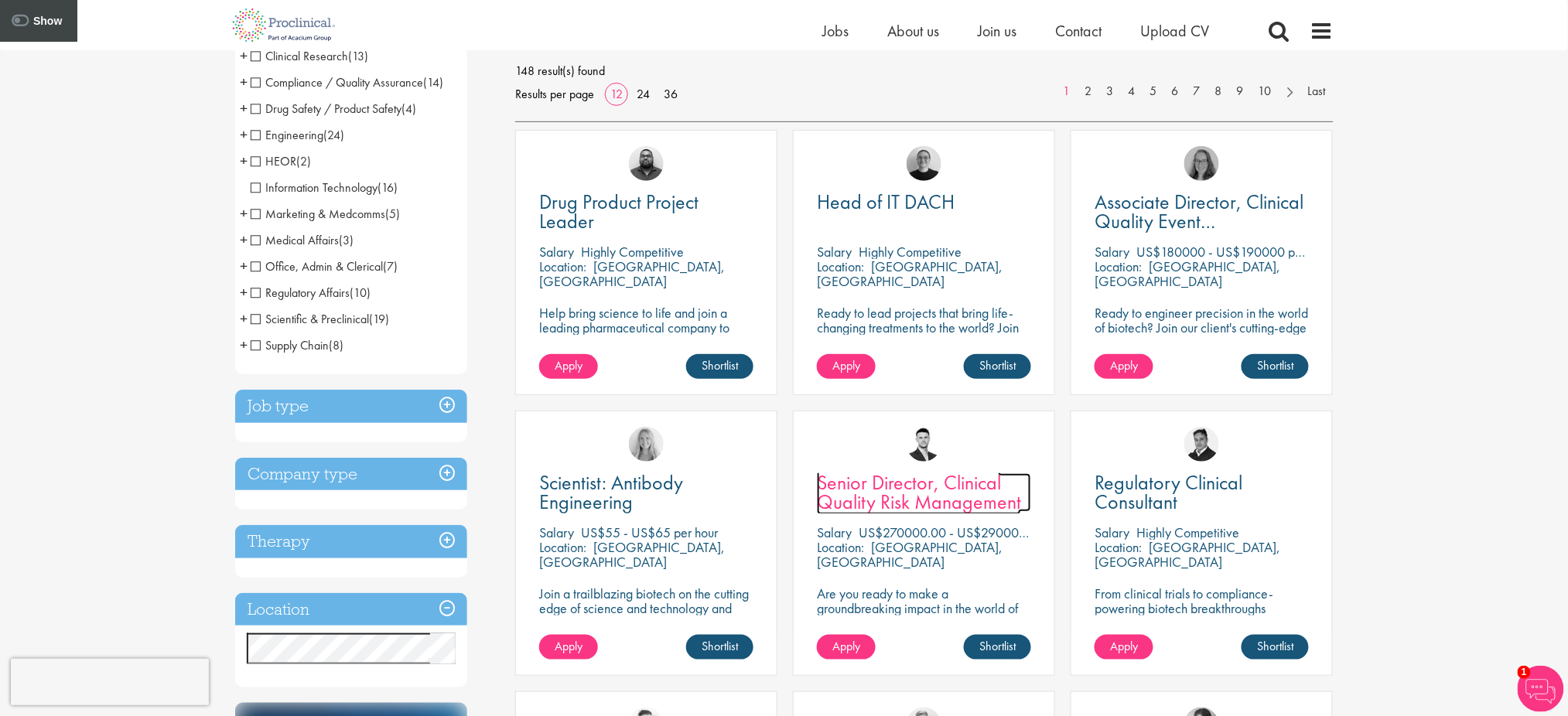
click at [877, 496] on span "Senior Director, Clinical Quality Risk Management" at bounding box center [919, 493] width 204 height 46
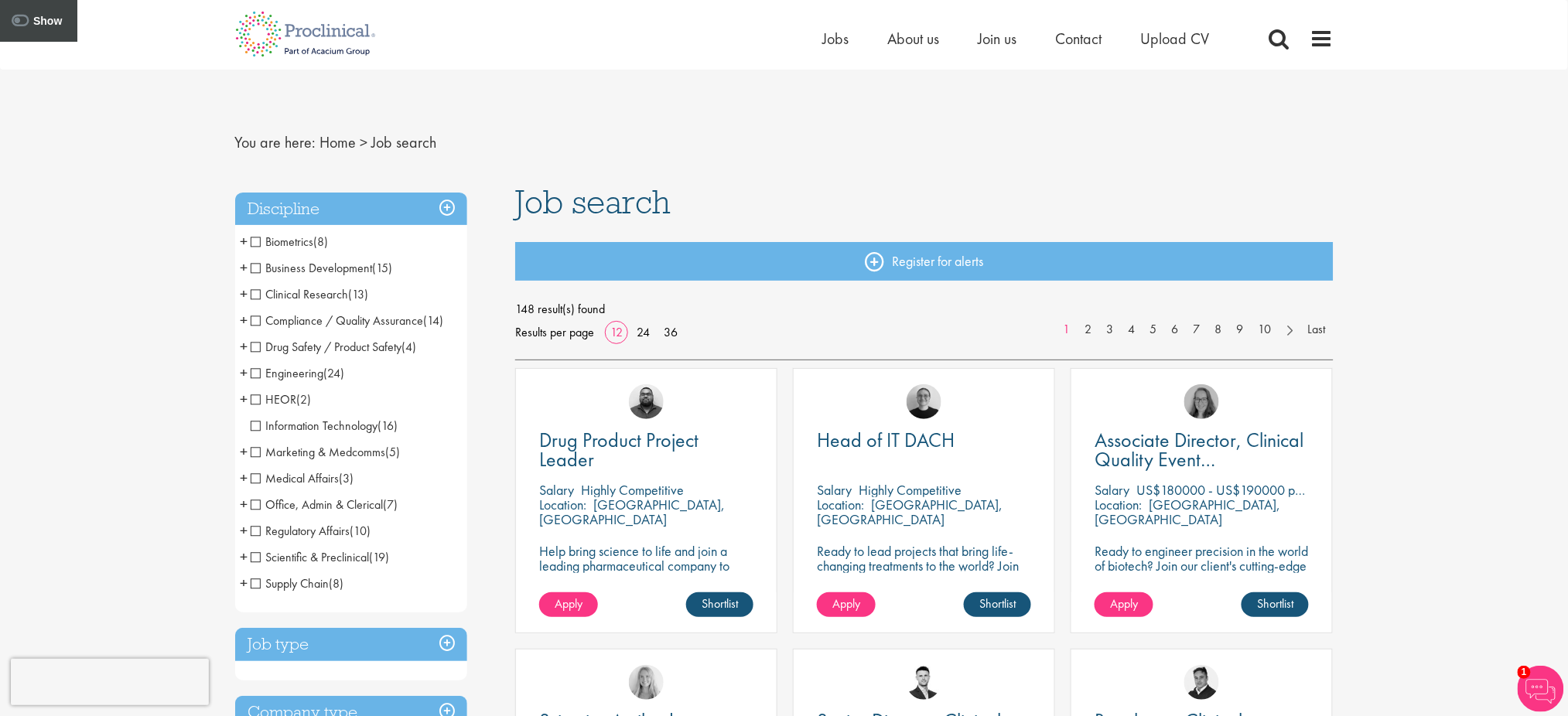
click at [1309, 36] on div "Home Jobs About us Join us Contact Upload CV" at bounding box center [1078, 42] width 510 height 31
click at [1323, 44] on span at bounding box center [1322, 38] width 23 height 23
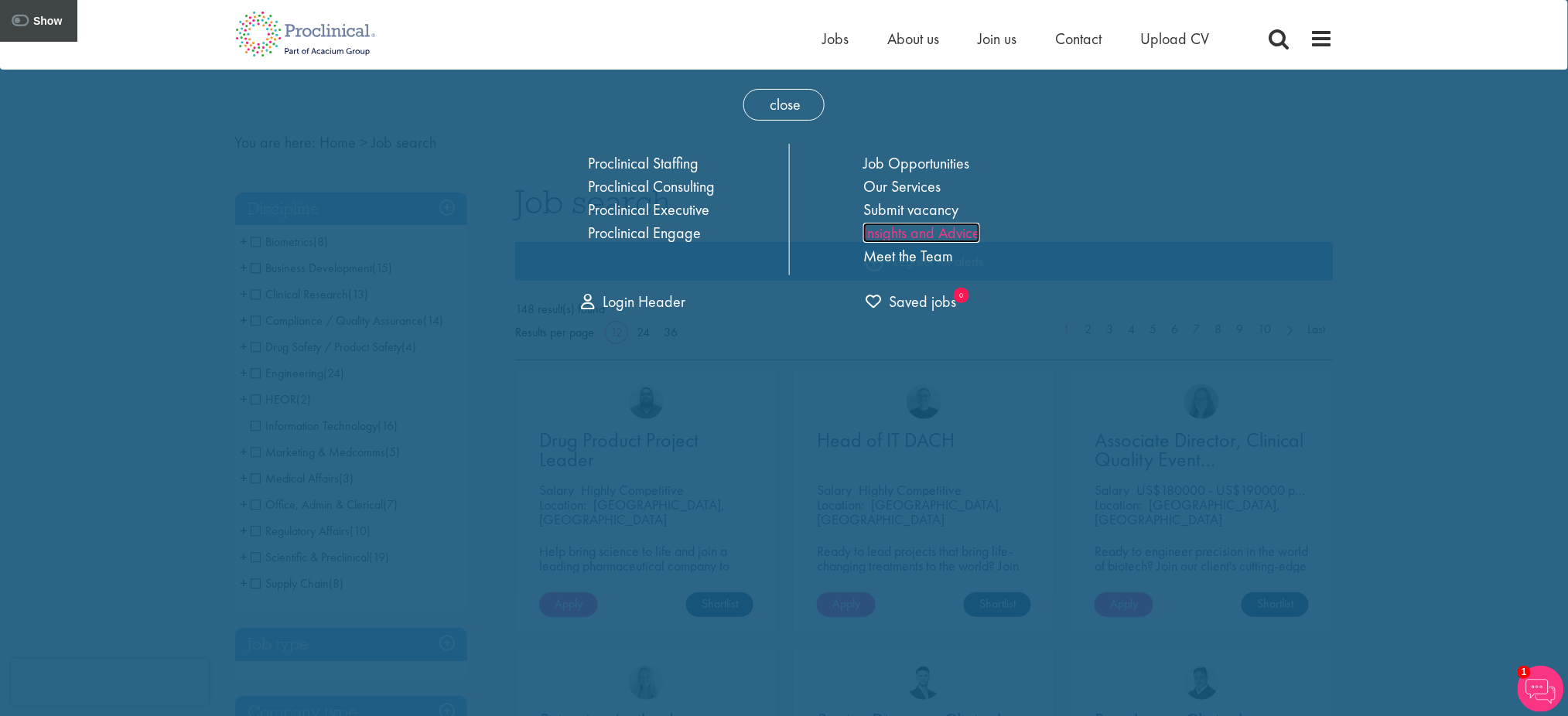
click at [935, 229] on link "Insights and Advice" at bounding box center [922, 233] width 117 height 20
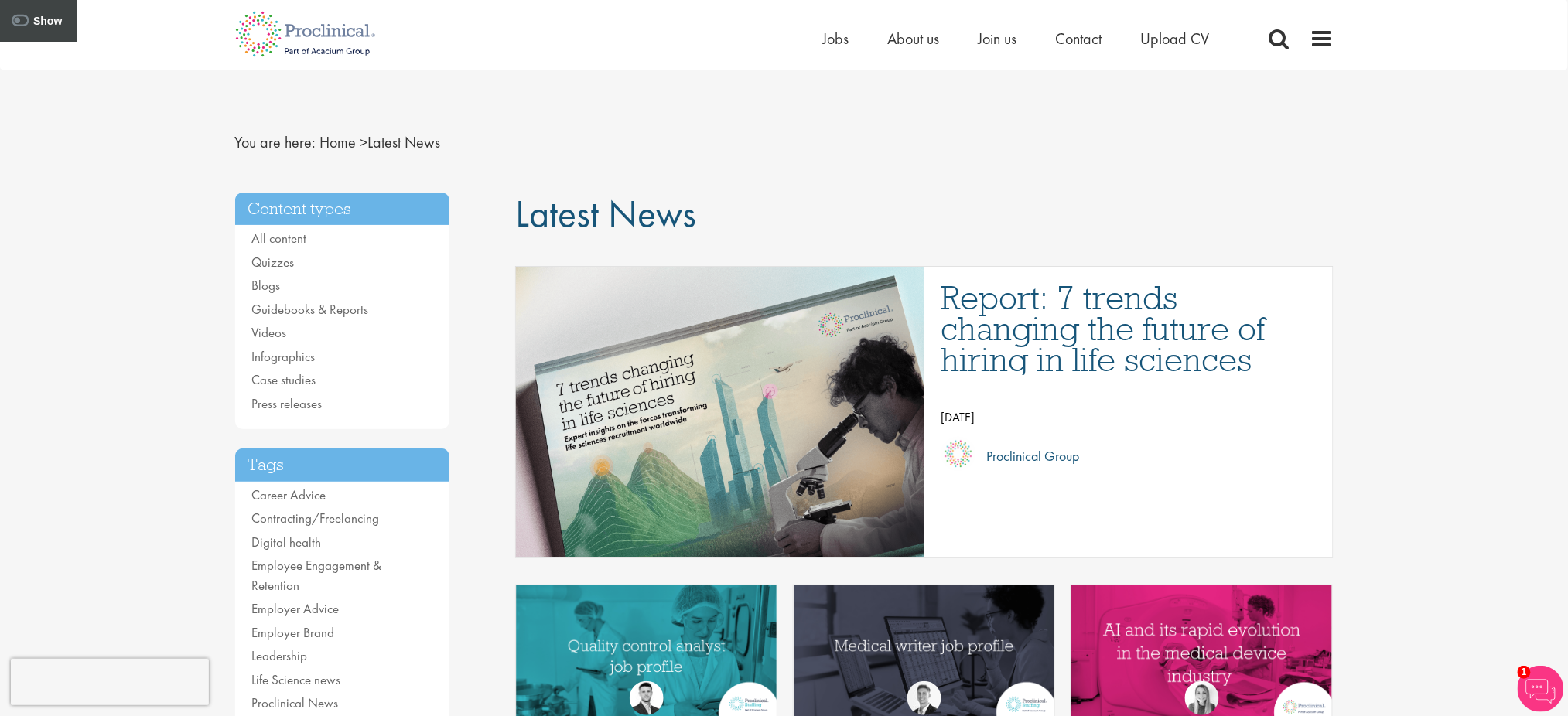
click at [1115, 138] on nav "You are here: Home > Latest News" at bounding box center [784, 143] width 1098 height 38
click at [687, 682] on link "by Joshua Godden" at bounding box center [646, 718] width 114 height 73
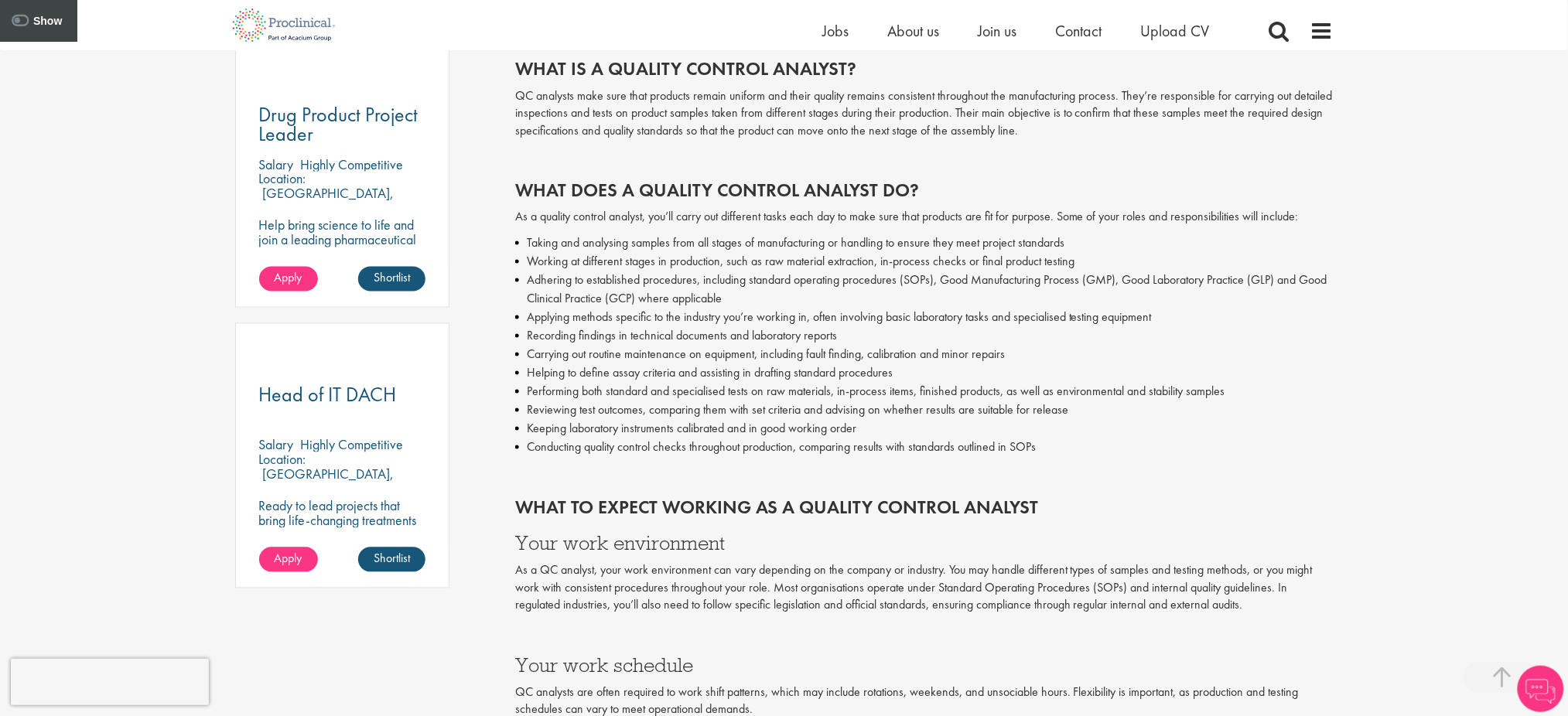
scroll to position [899, 0]
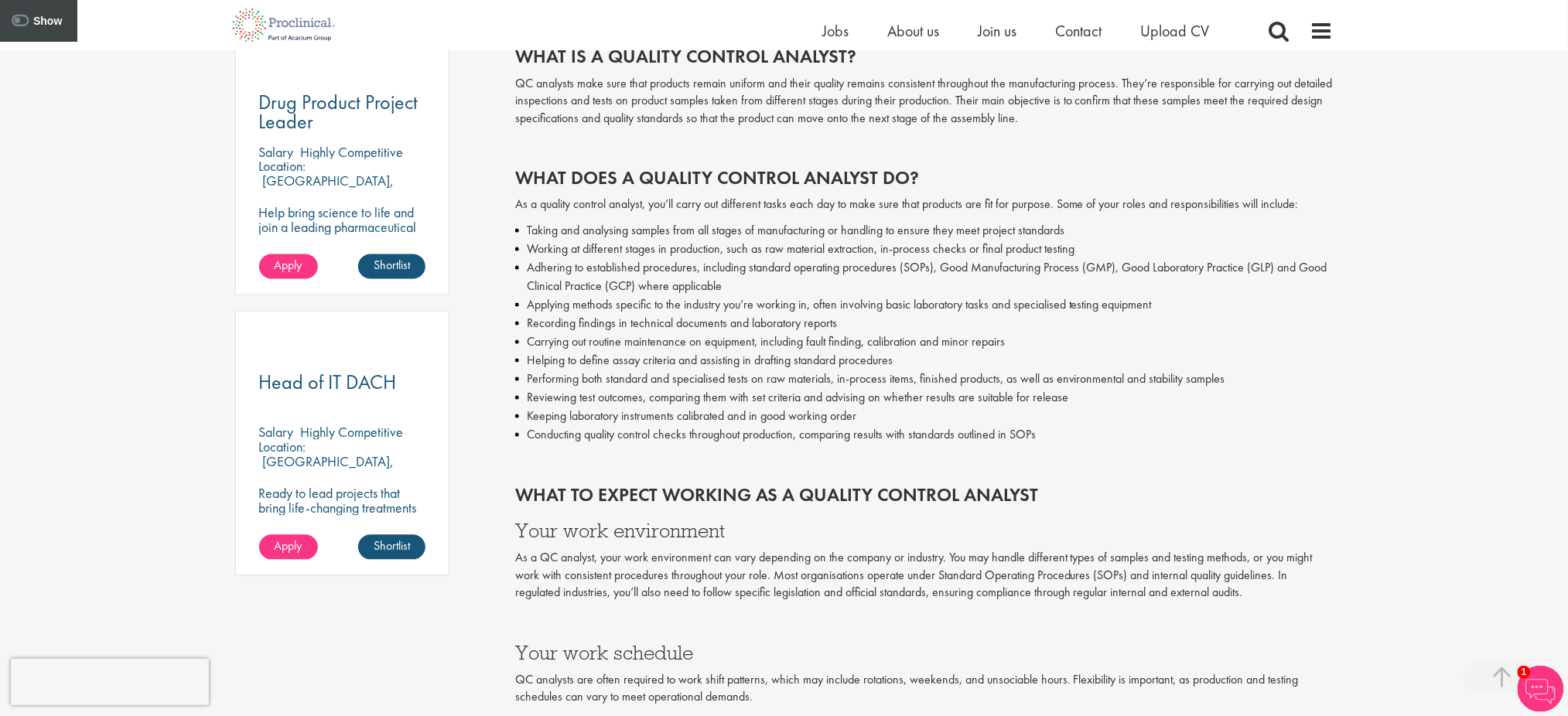
click at [1306, 26] on div "Home Jobs About us Join us Contact Upload CV" at bounding box center [1078, 35] width 510 height 31
click at [1322, 37] on span at bounding box center [1322, 31] width 23 height 23
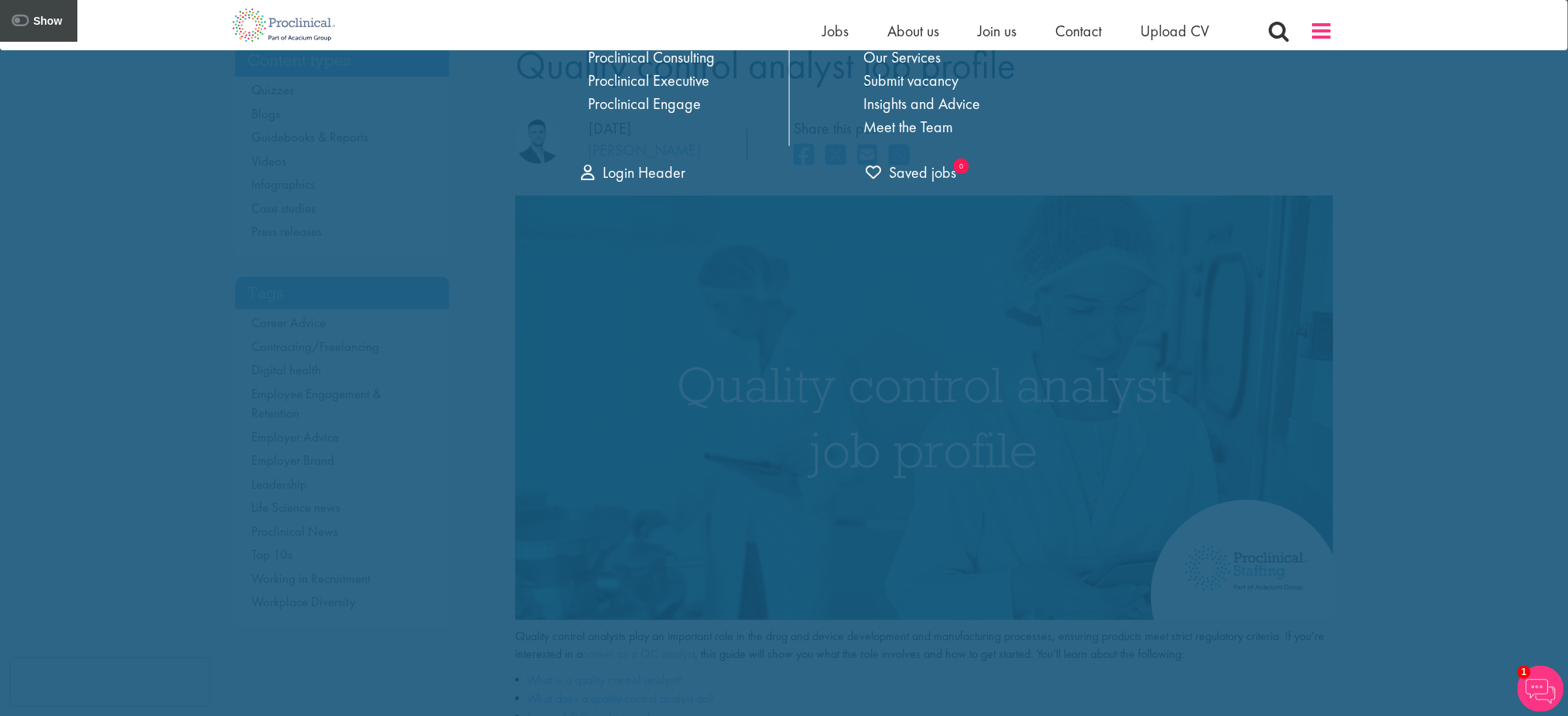
scroll to position [0, 0]
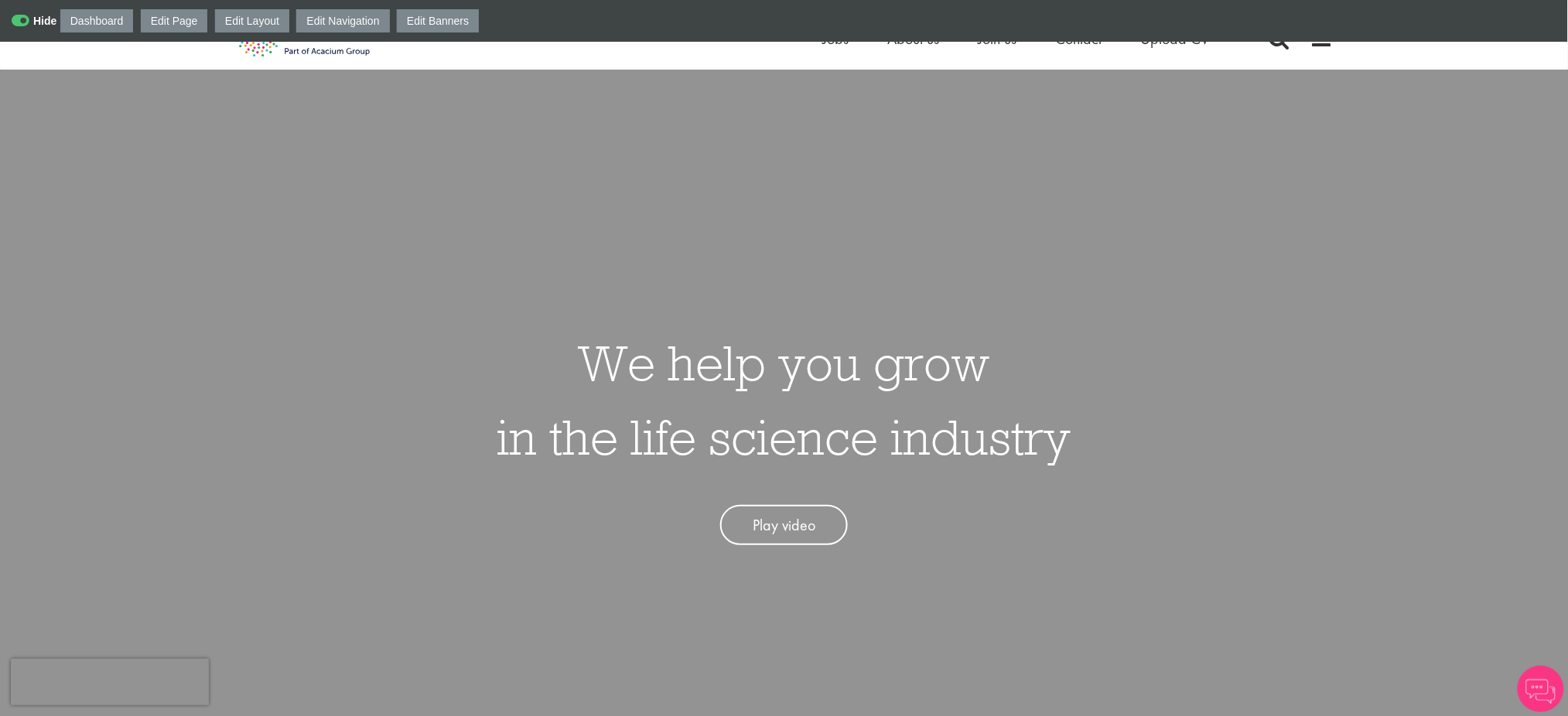
click at [16, 17] on icon at bounding box center [34, 20] width 45 height 15
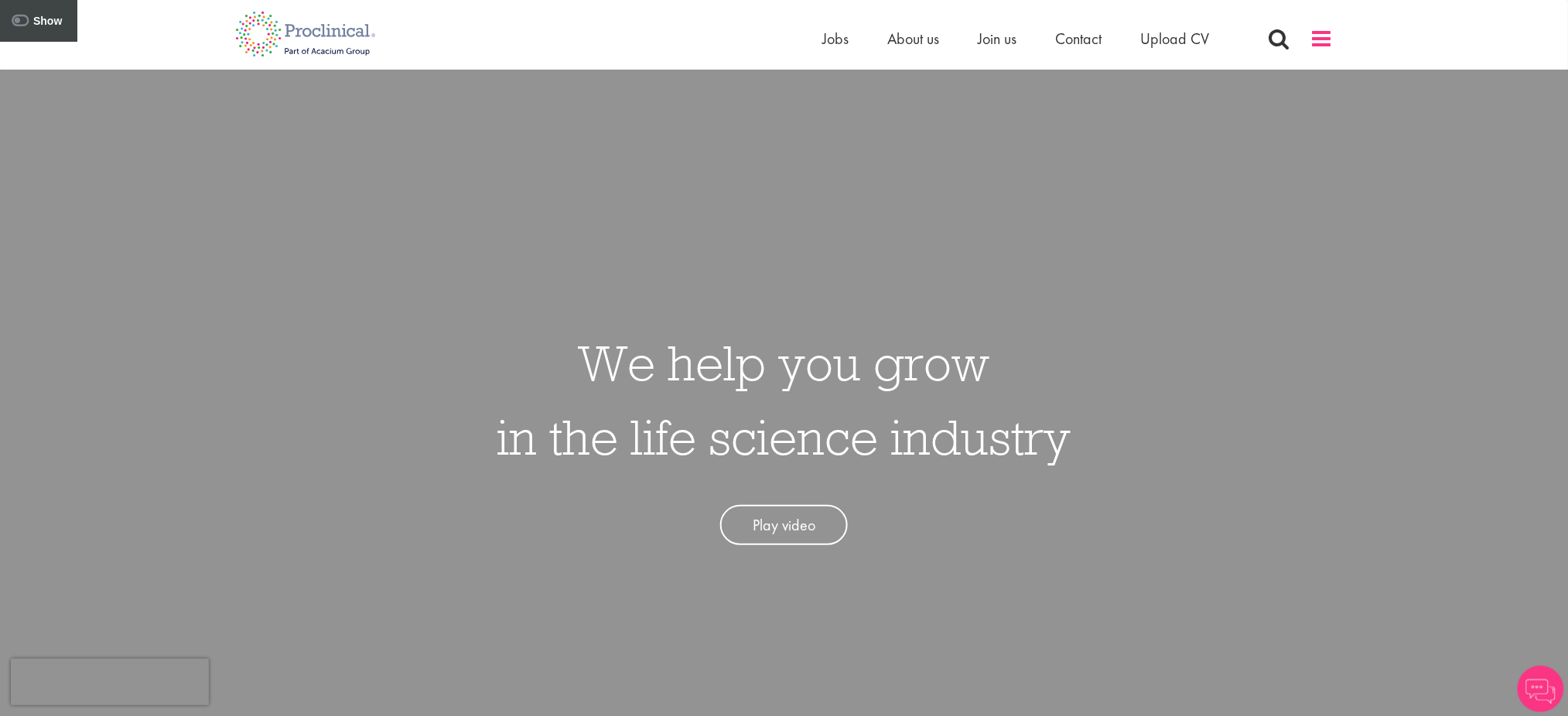
click at [1317, 35] on span at bounding box center [1322, 38] width 23 height 23
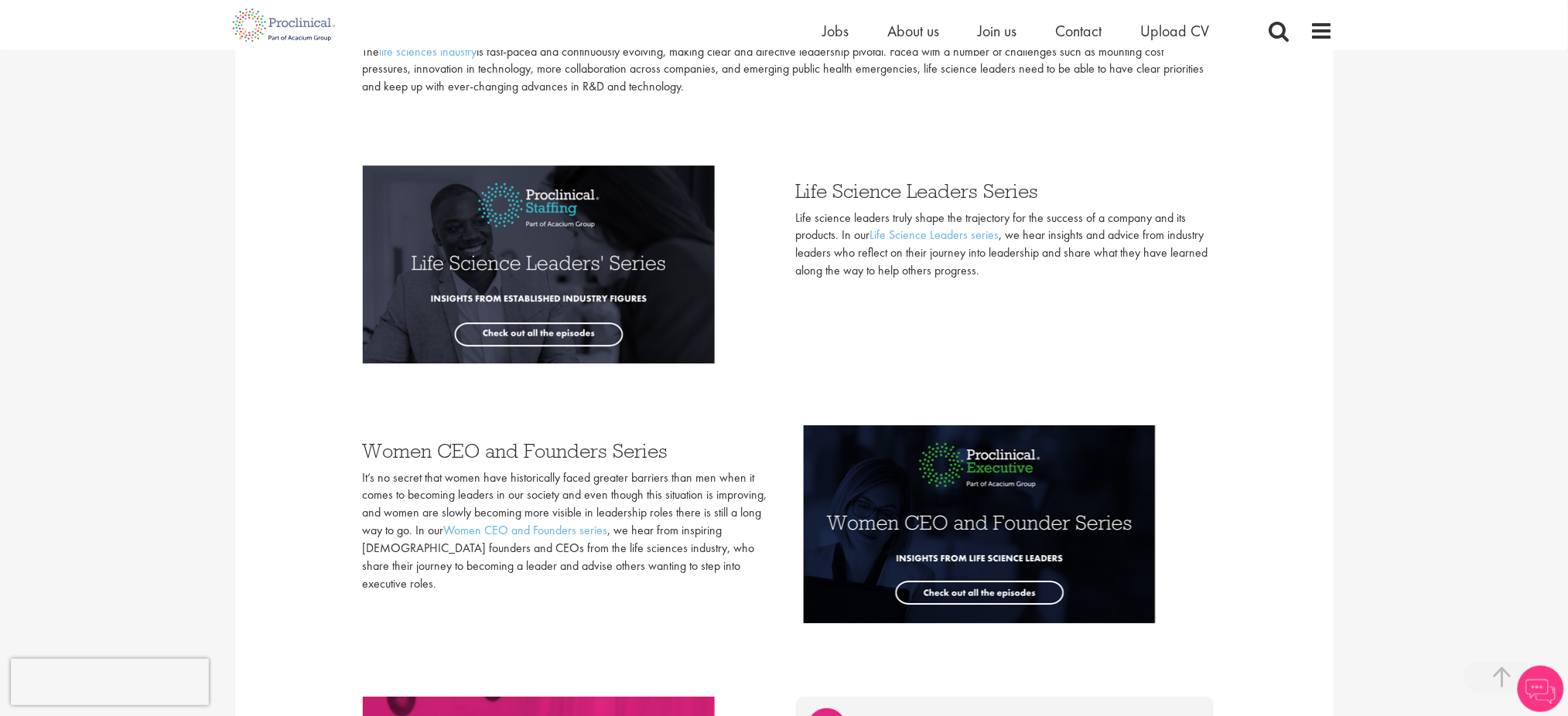
scroll to position [3785, 0]
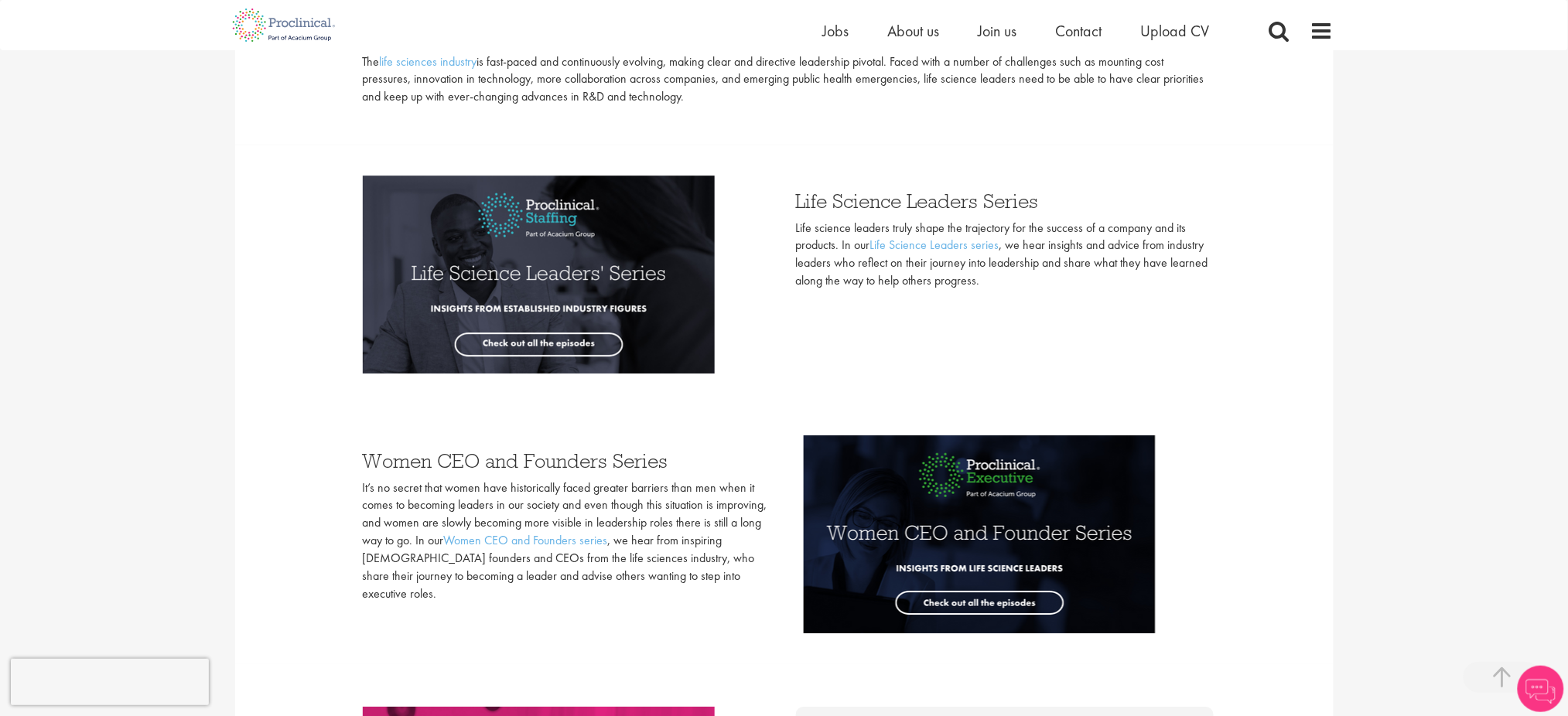
click at [1567, 366] on div "You are here: Home > Life sciences leadership – Excel at any level Life science…" at bounding box center [784, 79] width 1568 height 7728
drag, startPoint x: 1556, startPoint y: 390, endPoint x: 1565, endPoint y: 387, distance: 9.5
click at [1565, 387] on div "You are here: Home > Life sciences leadership – Excel at any level Life science…" at bounding box center [784, 80] width 1568 height 7730
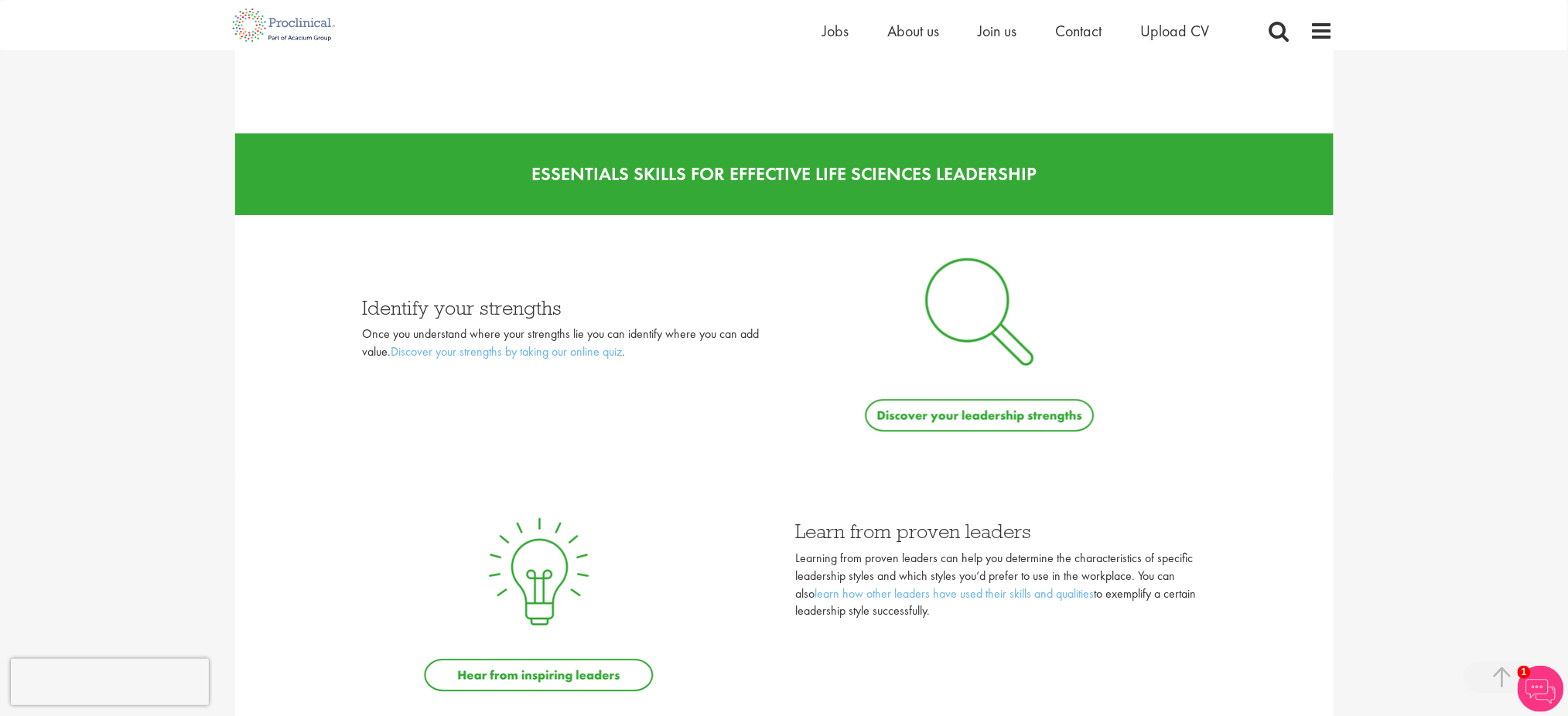
scroll to position [5696, 0]
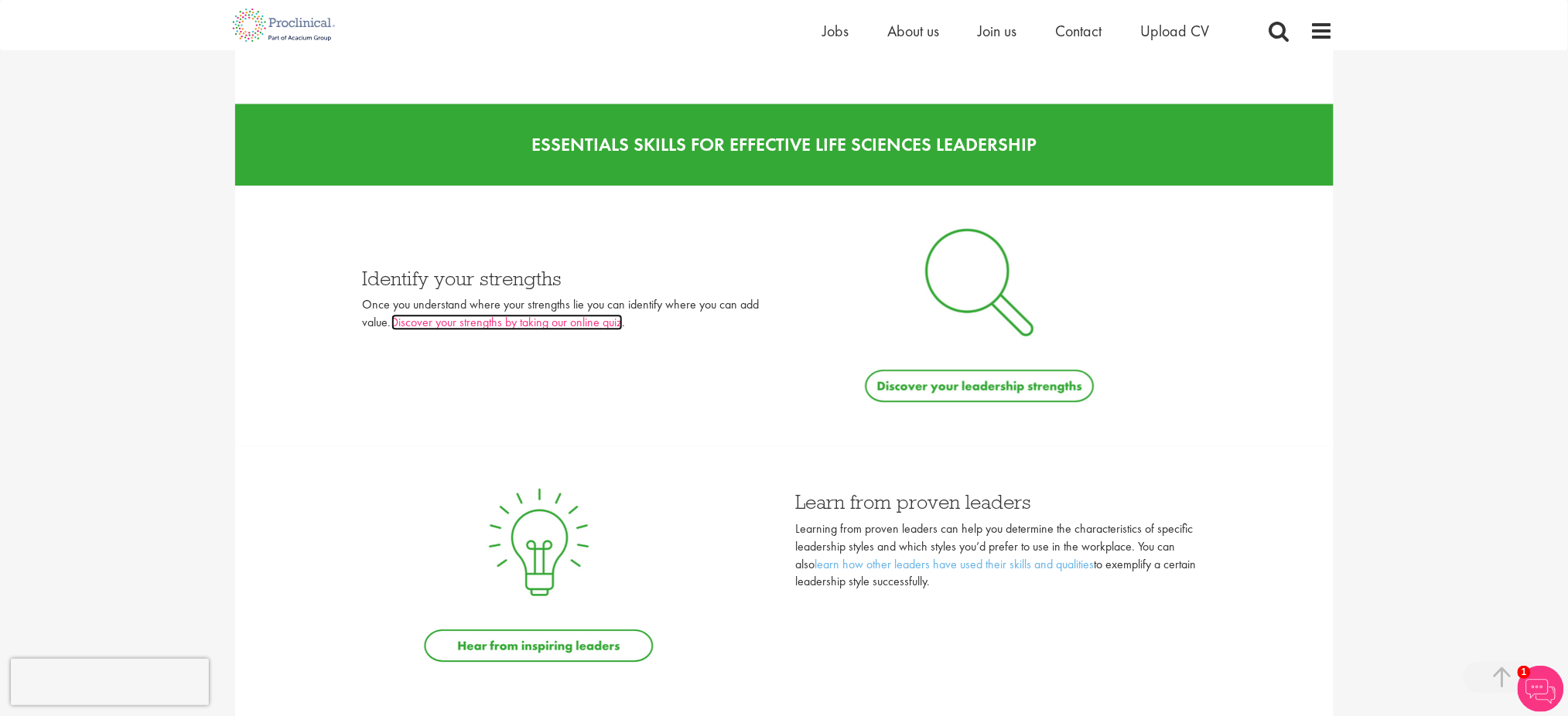
click at [518, 320] on link "Discover your strengths by taking our online quiz" at bounding box center [507, 322] width 231 height 16
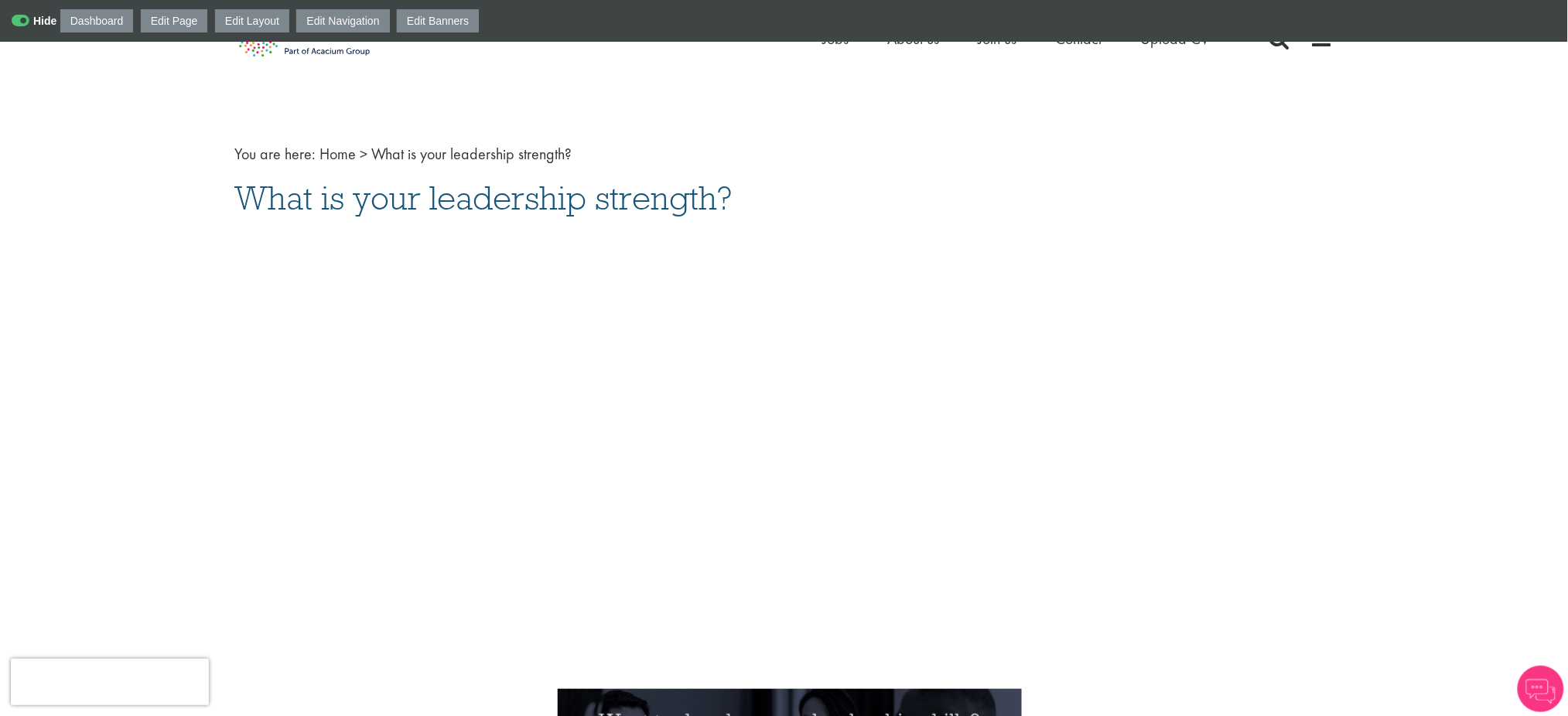
click at [16, 12] on div "Dashboard Edit Page Edit Layout Edit Navigation Edit Banners" at bounding box center [784, 20] width 1568 height 42
click at [4, 20] on div "Dashboard Edit Page Edit Layout Edit Navigation Edit Banners" at bounding box center [784, 20] width 1568 height 42
click at [22, 18] on icon at bounding box center [34, 20] width 45 height 15
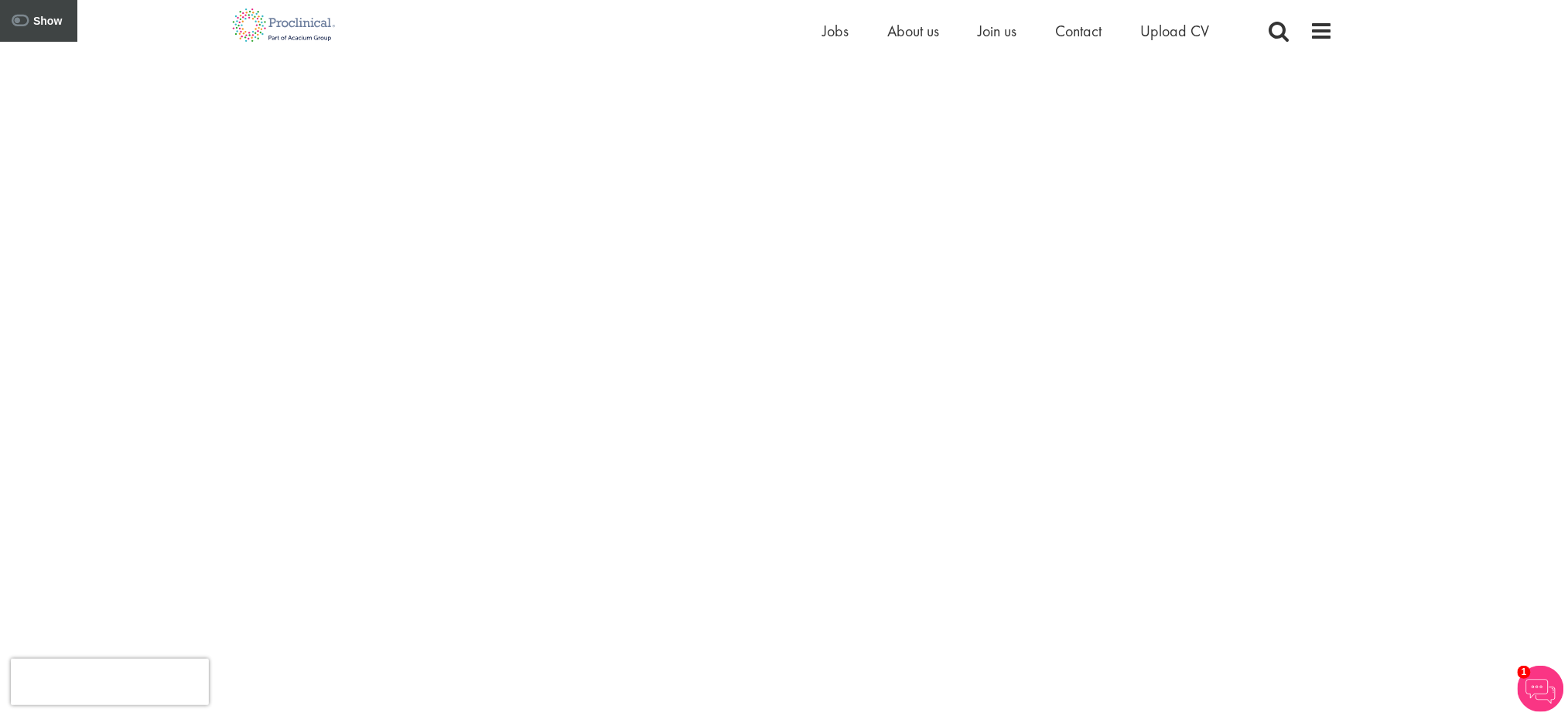
scroll to position [144, 0]
